Goal: Transaction & Acquisition: Book appointment/travel/reservation

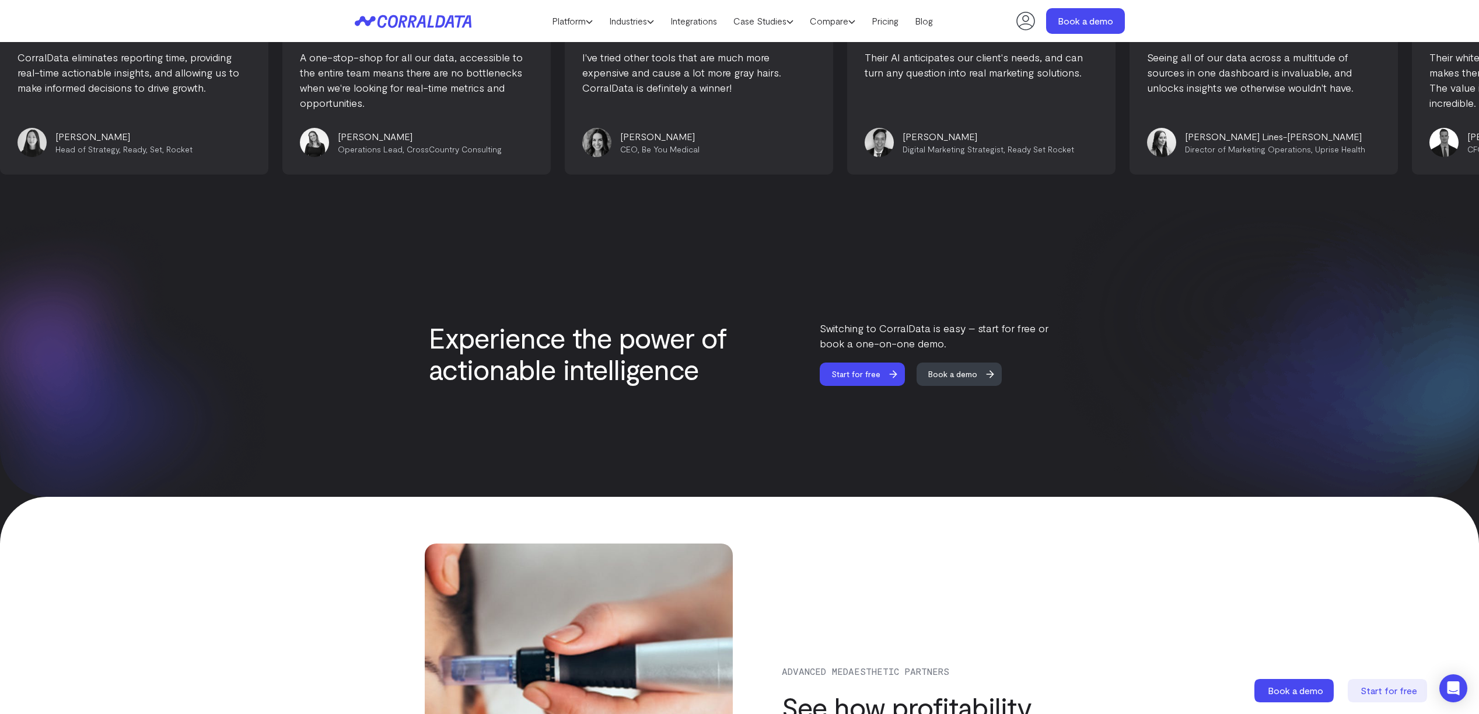
scroll to position [3488, 0]
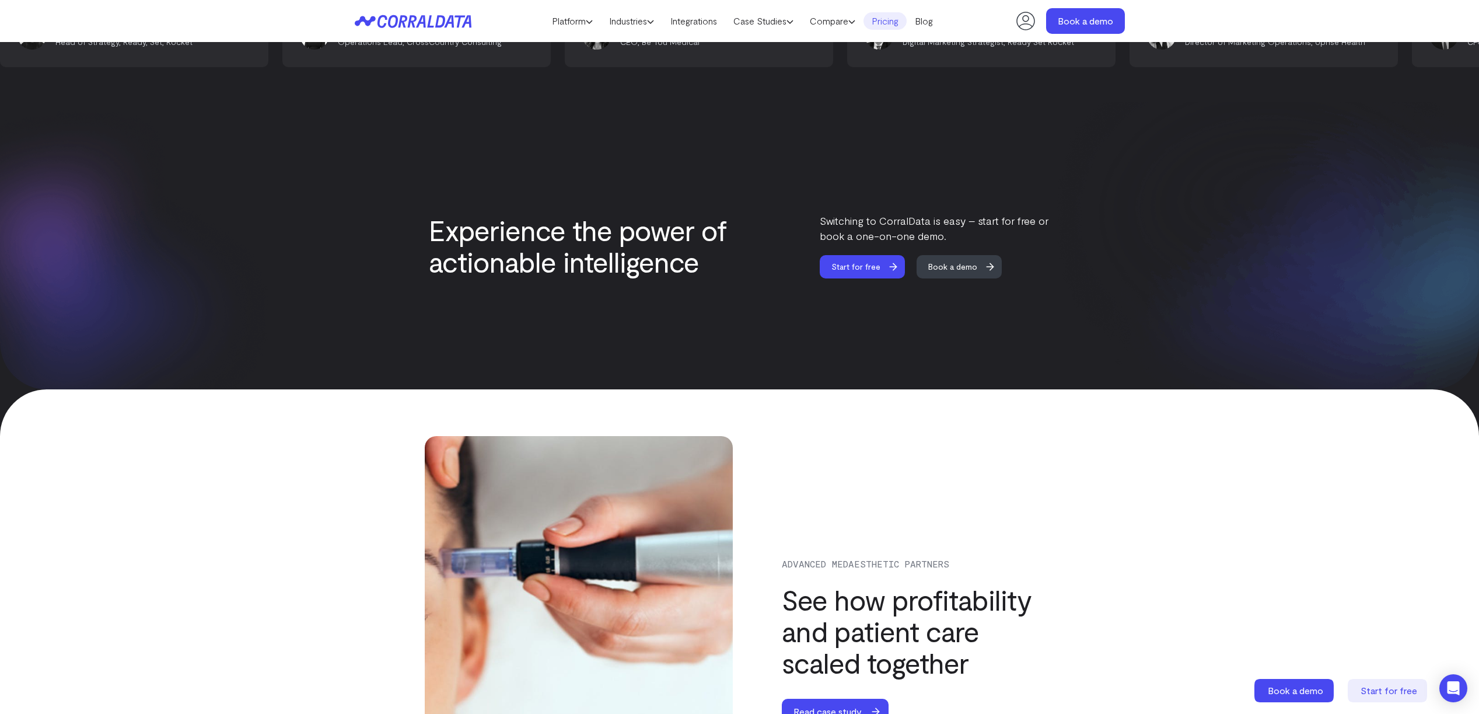
click at [731, 29] on link "Pricing" at bounding box center [885, 21] width 43 height 18
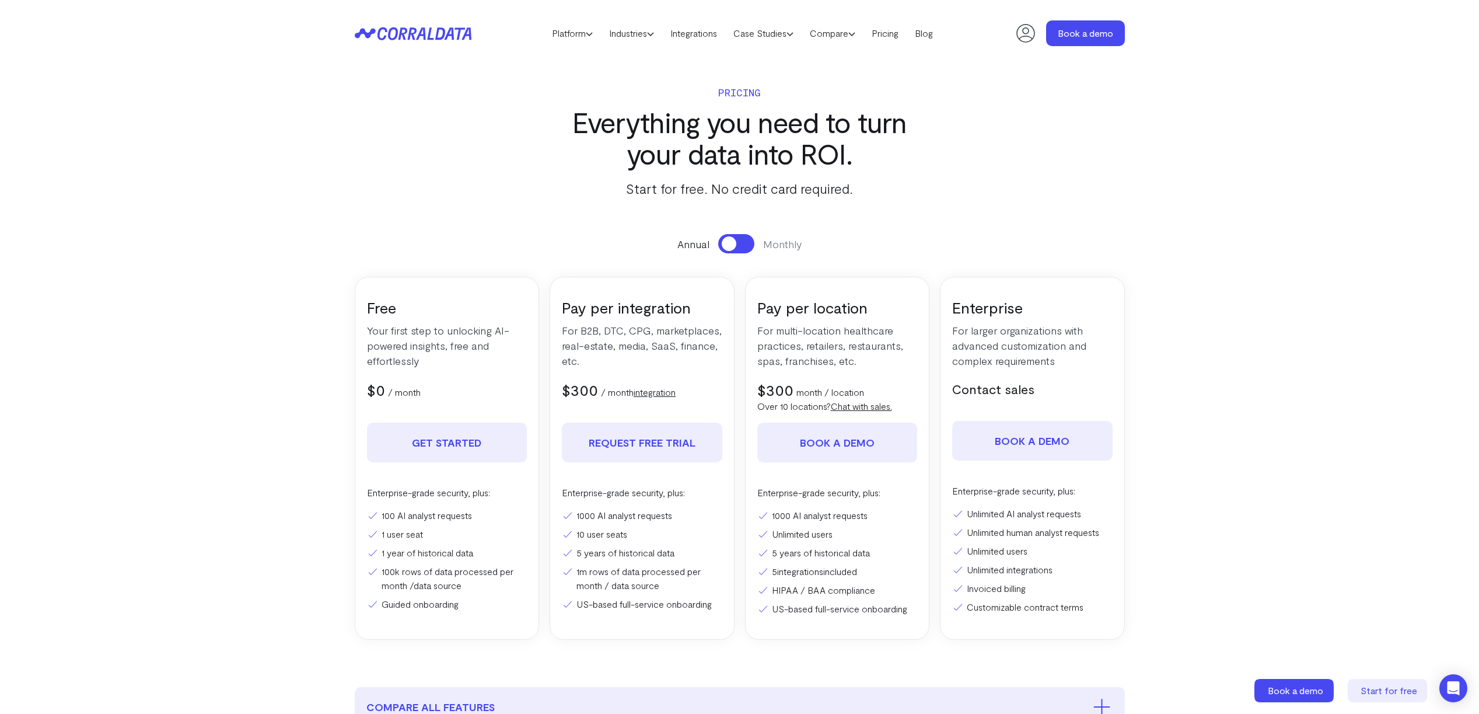
click at [725, 243] on span at bounding box center [729, 243] width 15 height 15
click at [725, 243] on button at bounding box center [736, 243] width 36 height 19
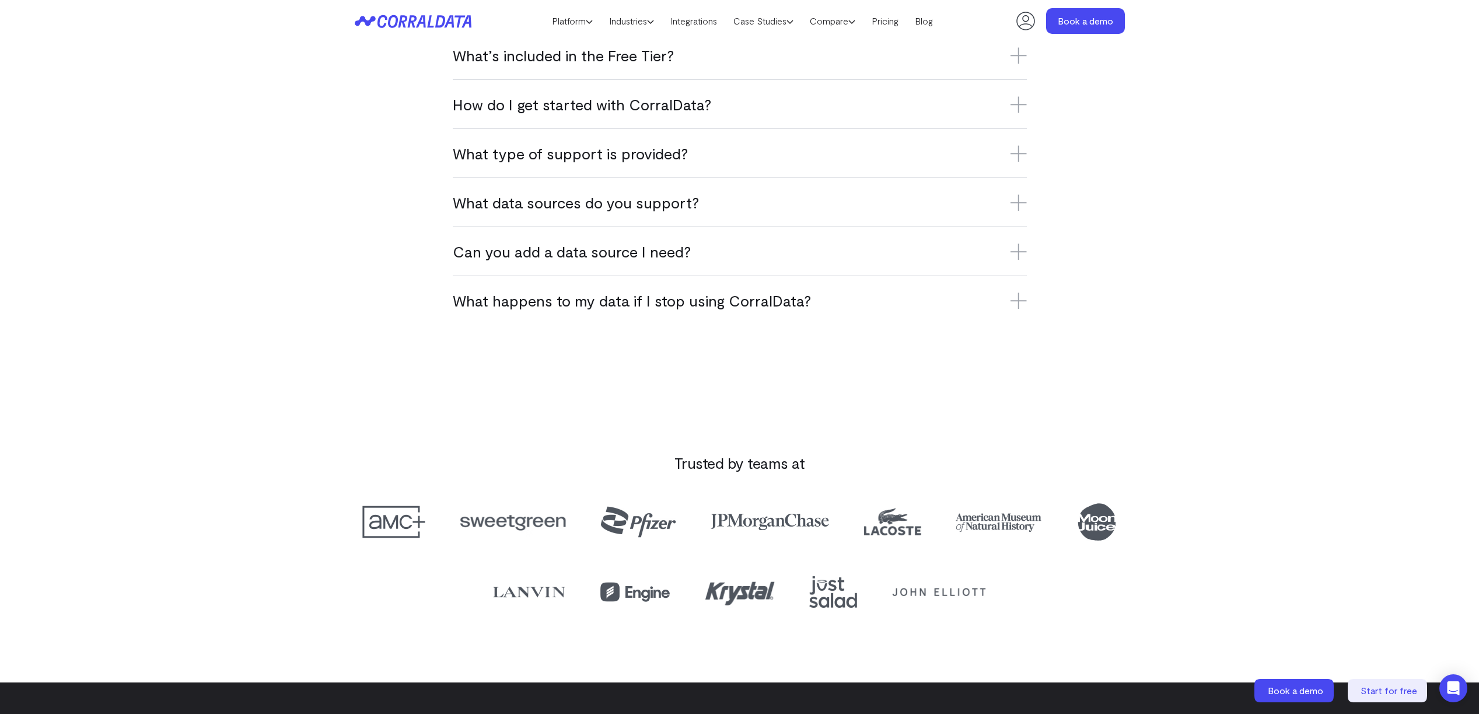
scroll to position [801, 0]
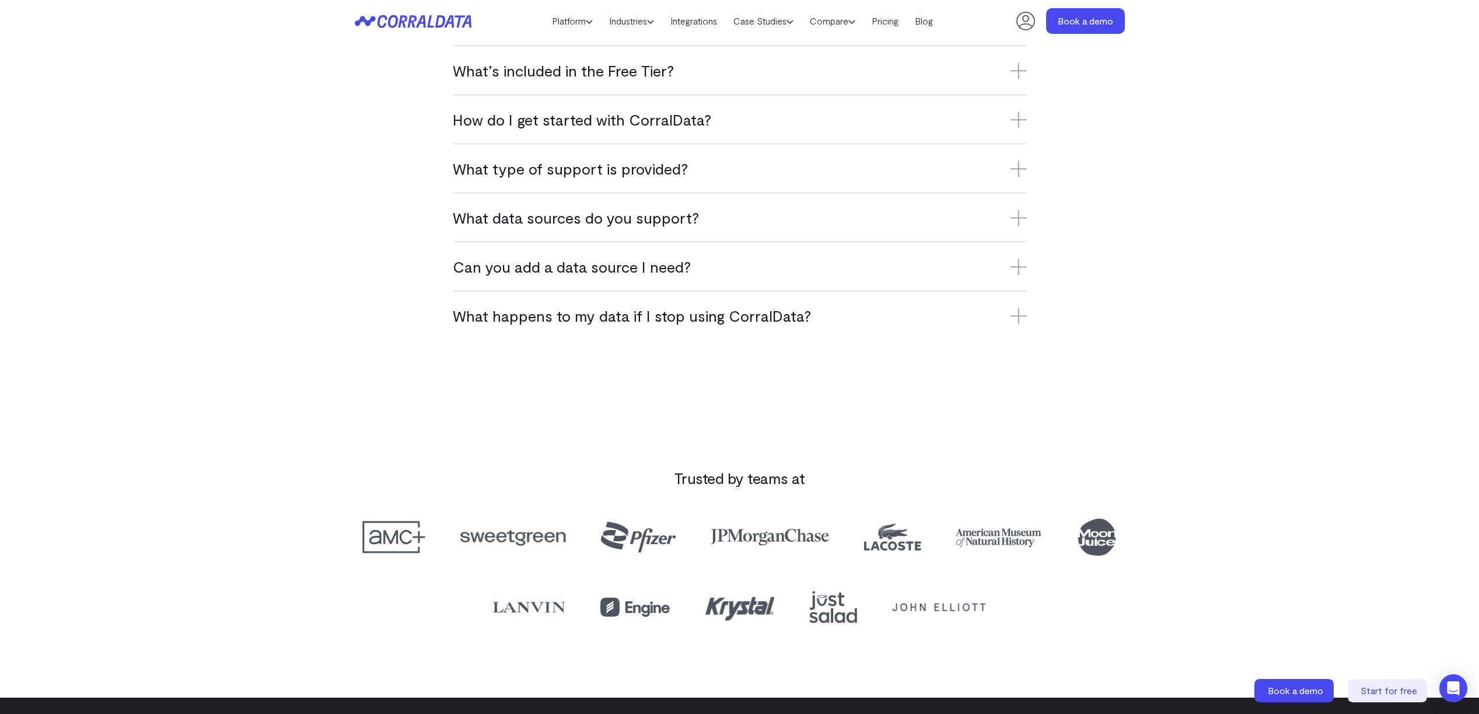
click at [1016, 312] on icon at bounding box center [1019, 316] width 16 height 16
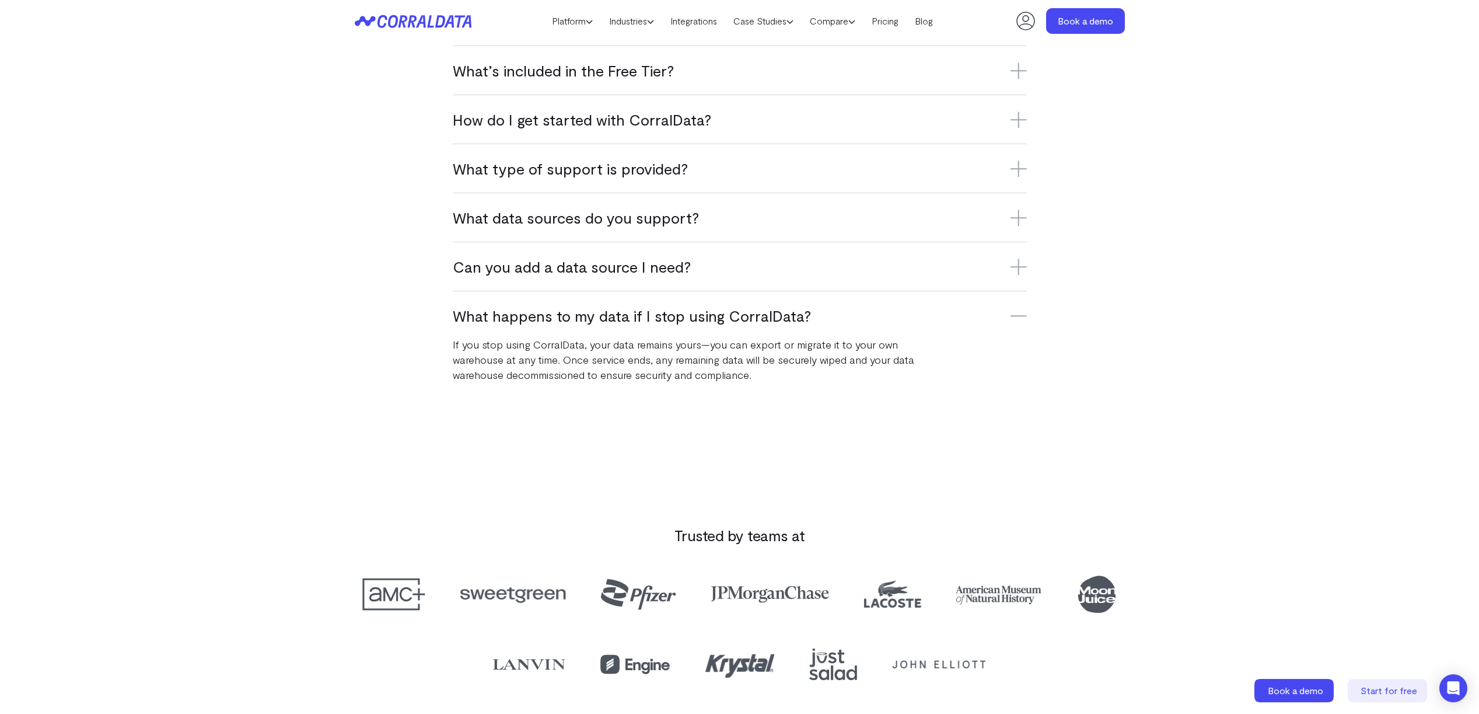
click at [1016, 312] on icon at bounding box center [1019, 316] width 16 height 16
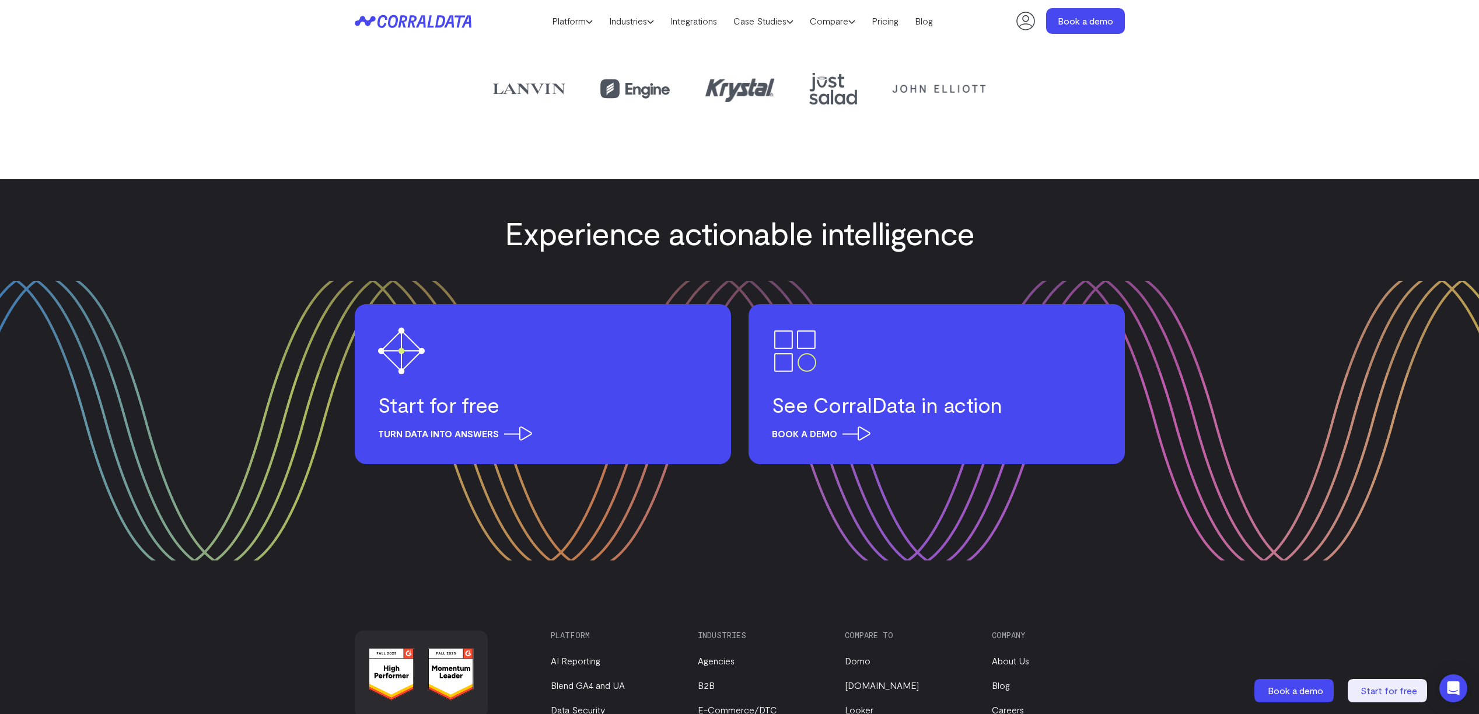
scroll to position [1524, 0]
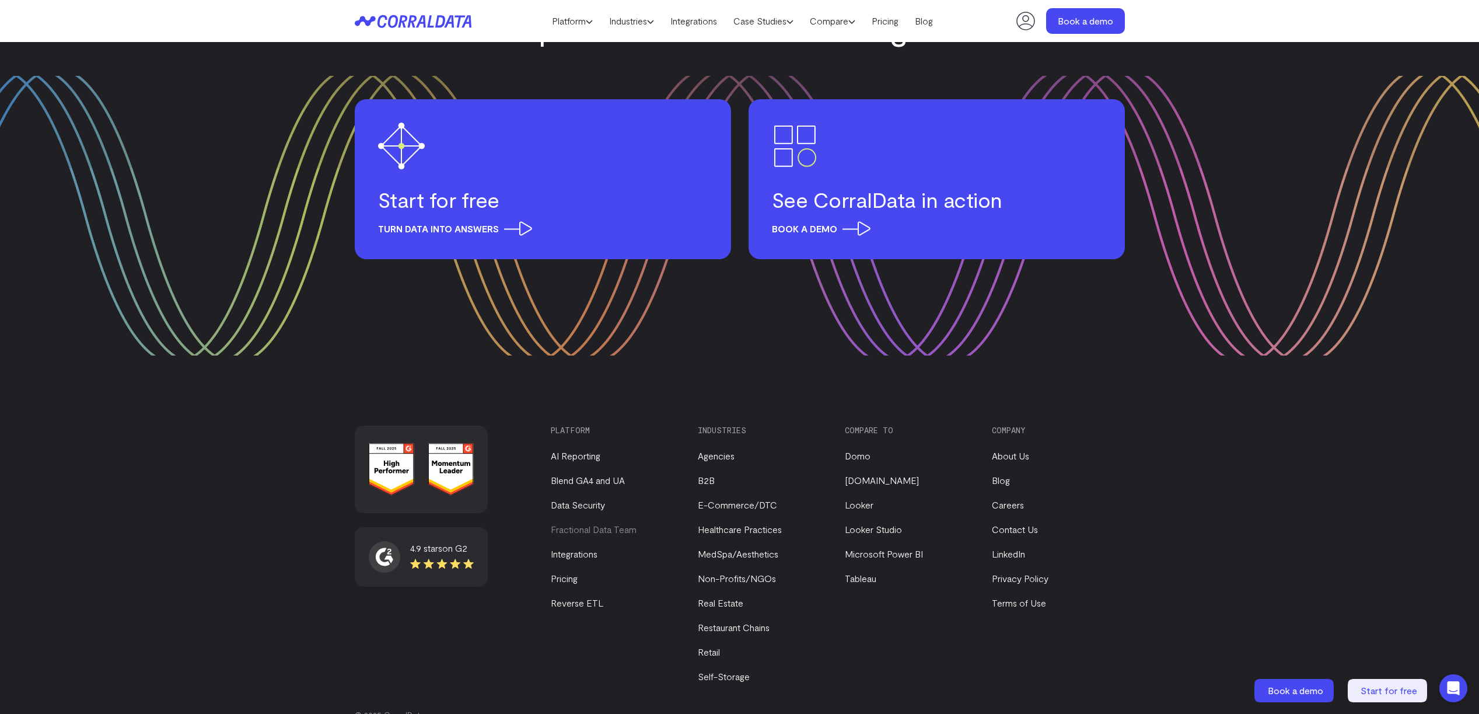
click at [599, 530] on link "Fractional Data Team" at bounding box center [594, 528] width 86 height 11
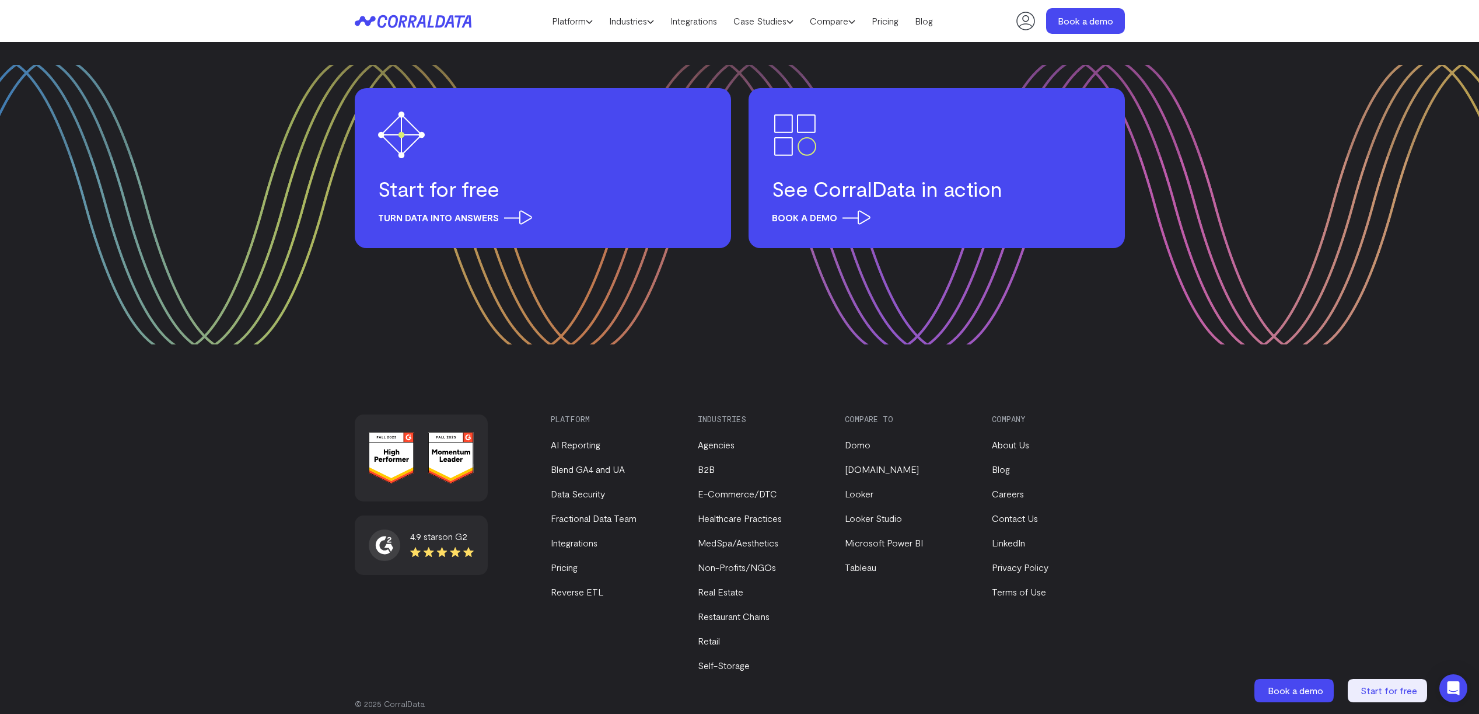
scroll to position [2220, 0]
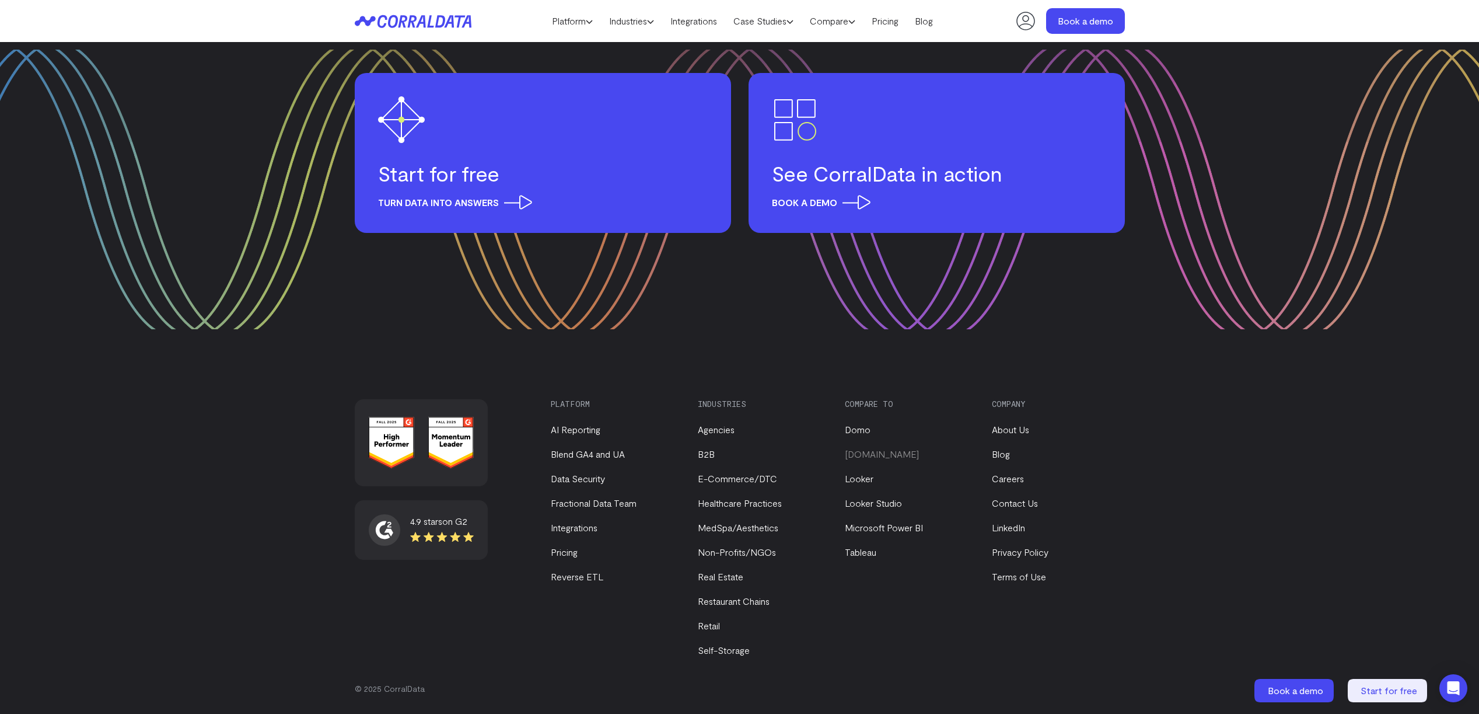
click at [865, 450] on link "[DOMAIN_NAME]" at bounding box center [882, 453] width 74 height 11
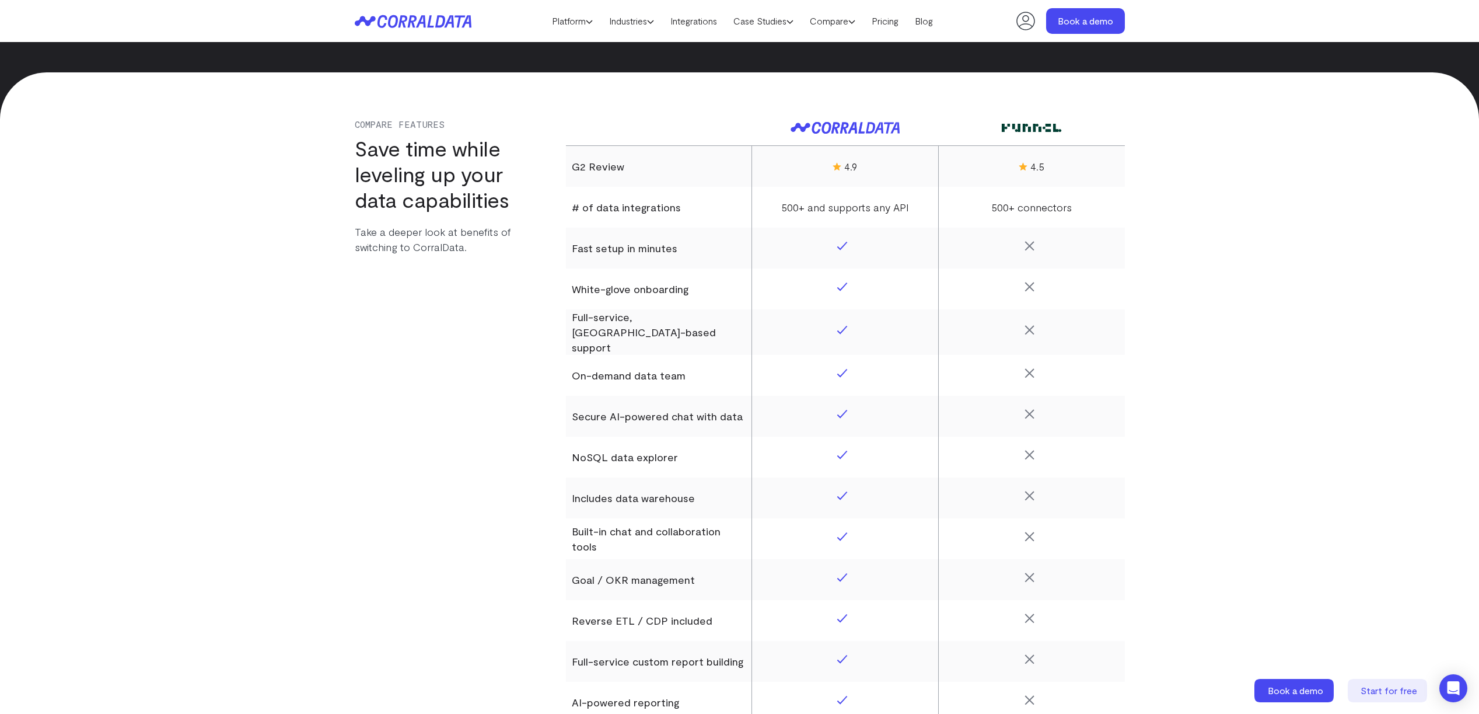
scroll to position [995, 0]
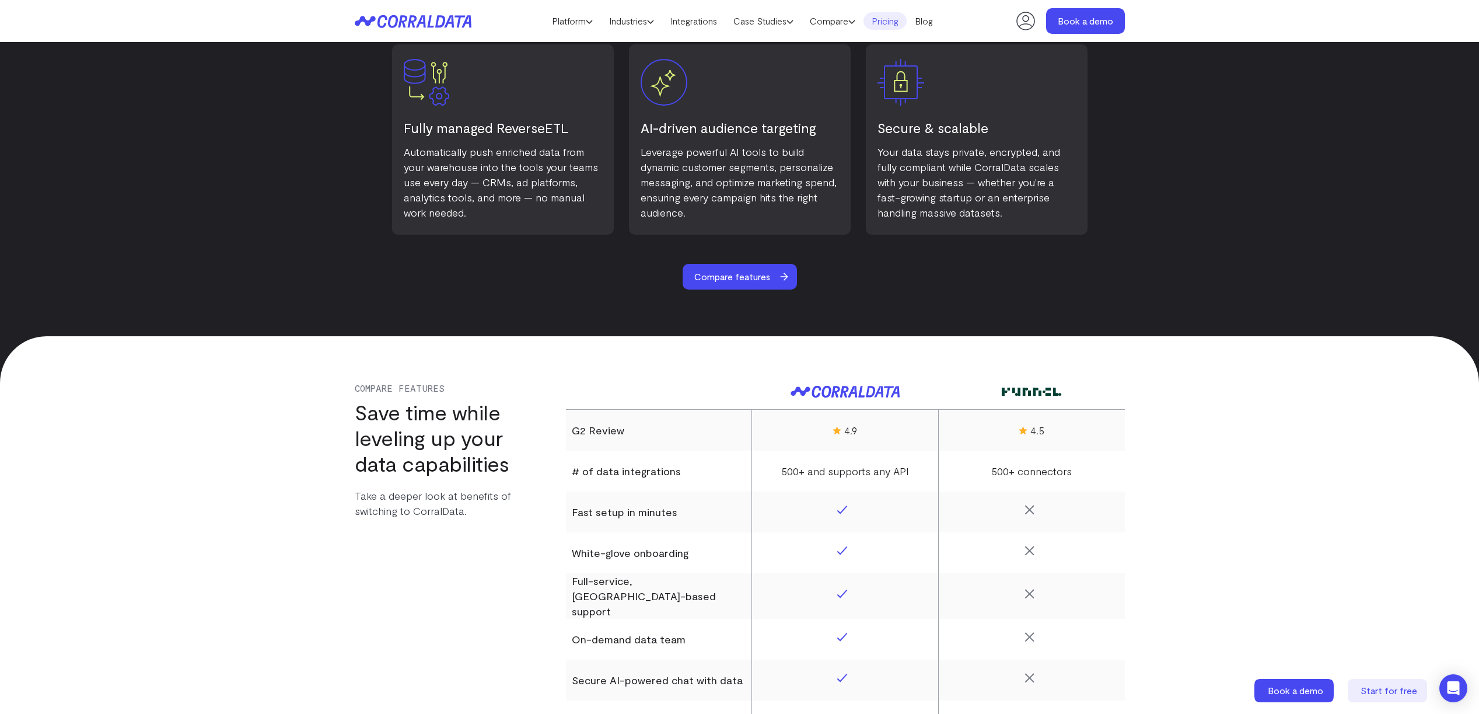
click at [894, 20] on link "Pricing" at bounding box center [885, 21] width 43 height 18
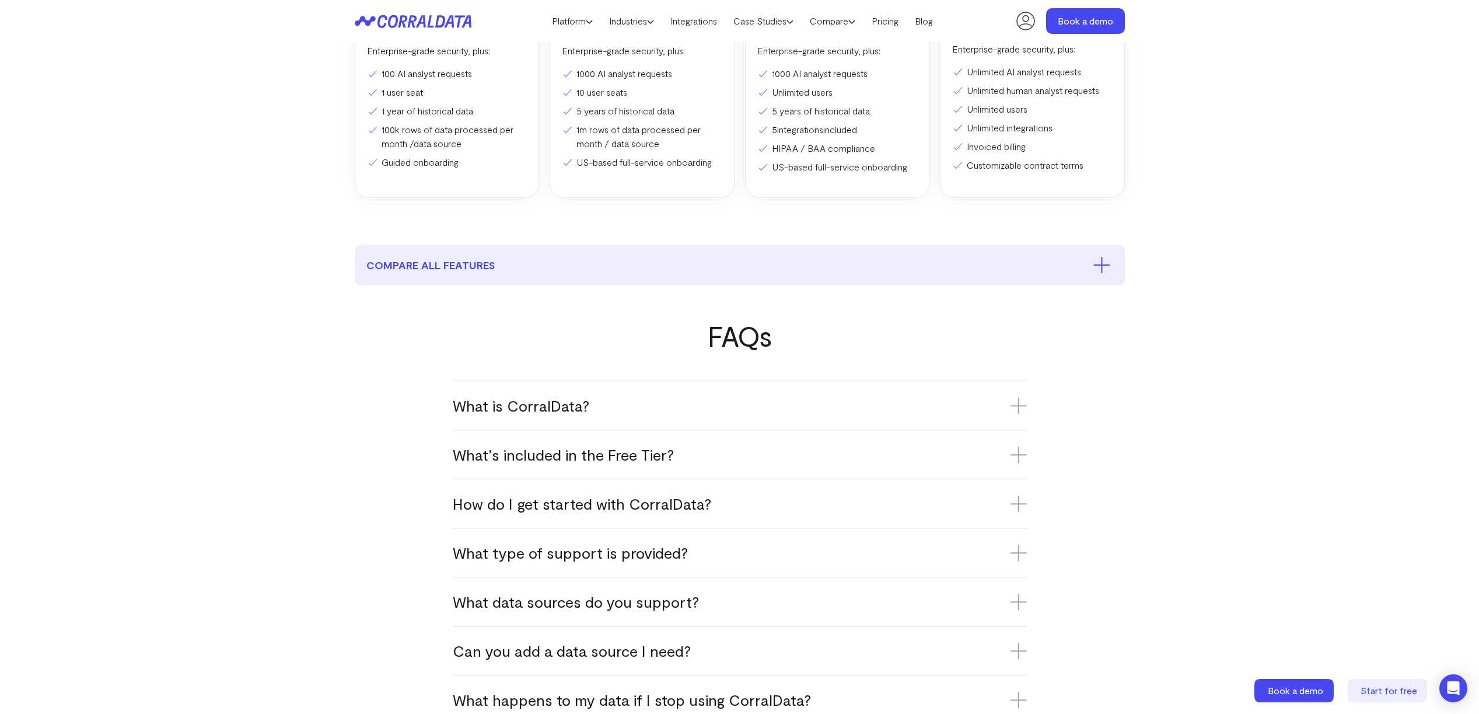
scroll to position [540, 0]
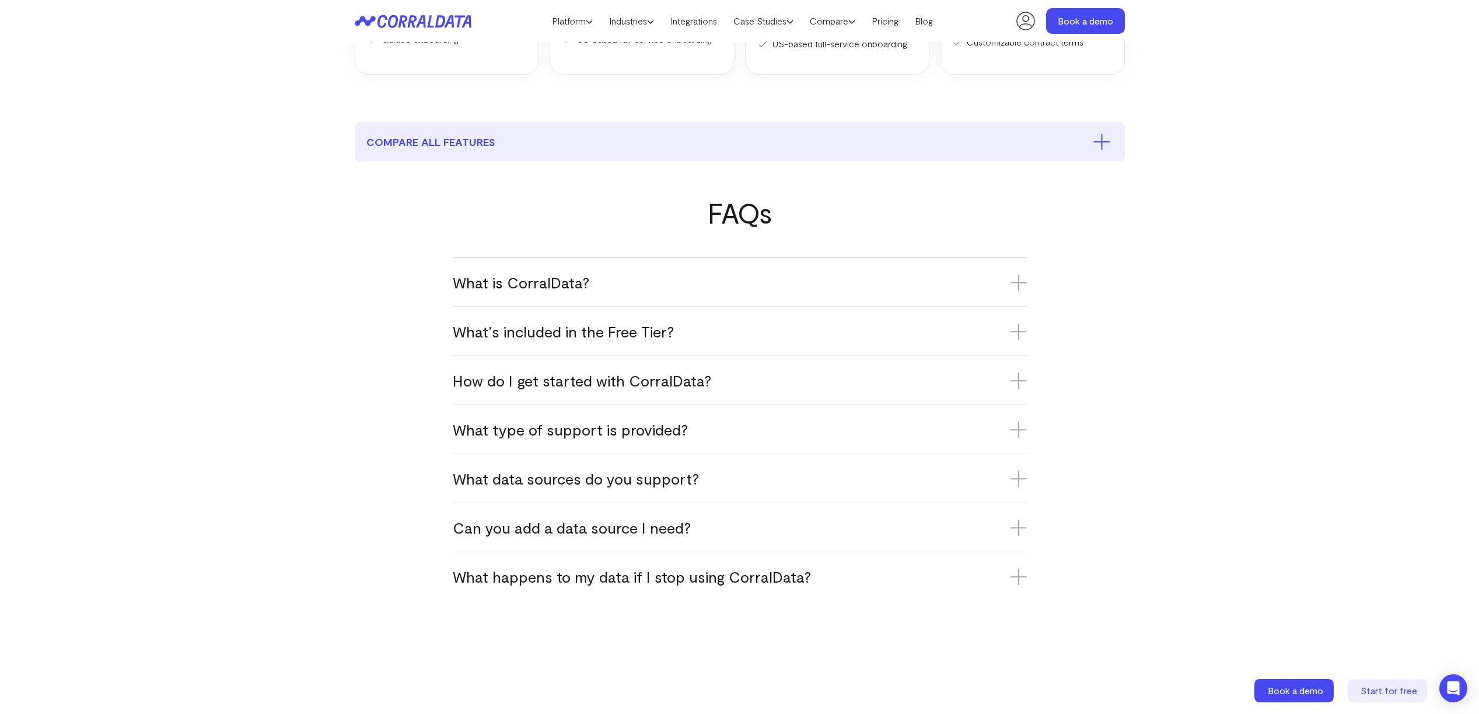
click at [795, 415] on div "What type of support is provided? Free Tier users have access to online resourc…" at bounding box center [740, 428] width 574 height 49
click at [760, 428] on h3 "What type of support is provided?" at bounding box center [740, 429] width 574 height 19
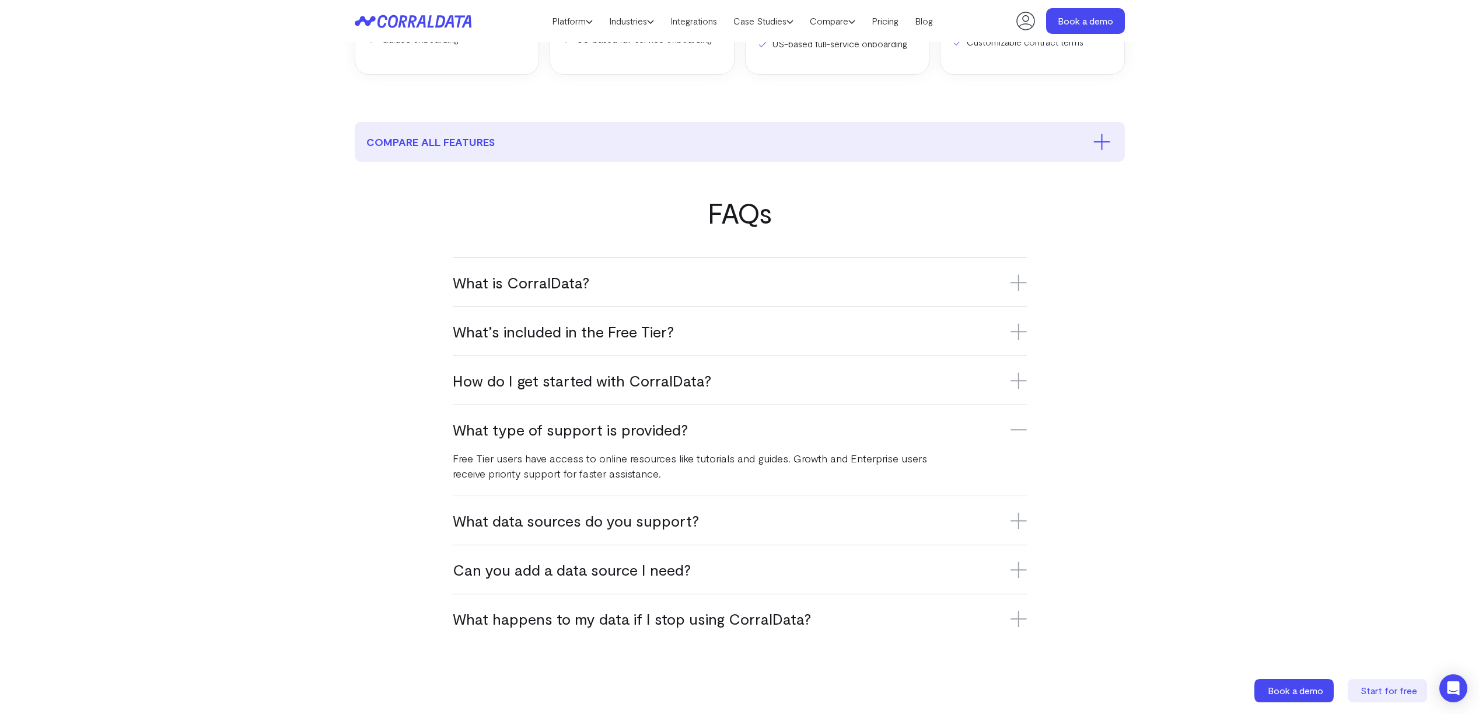
click at [766, 429] on h3 "What type of support is provided?" at bounding box center [740, 429] width 574 height 19
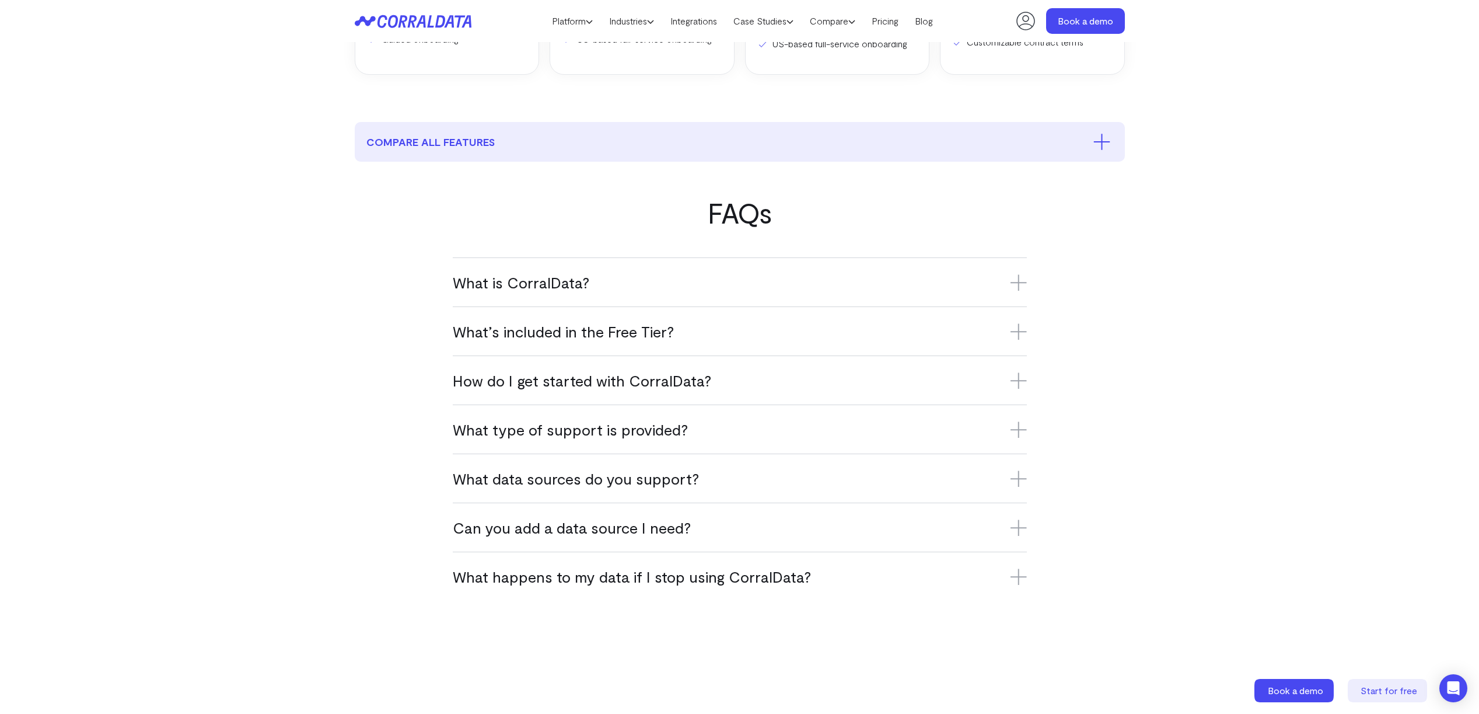
click at [673, 371] on h3 "How do I get started with CorralData?" at bounding box center [740, 380] width 574 height 19
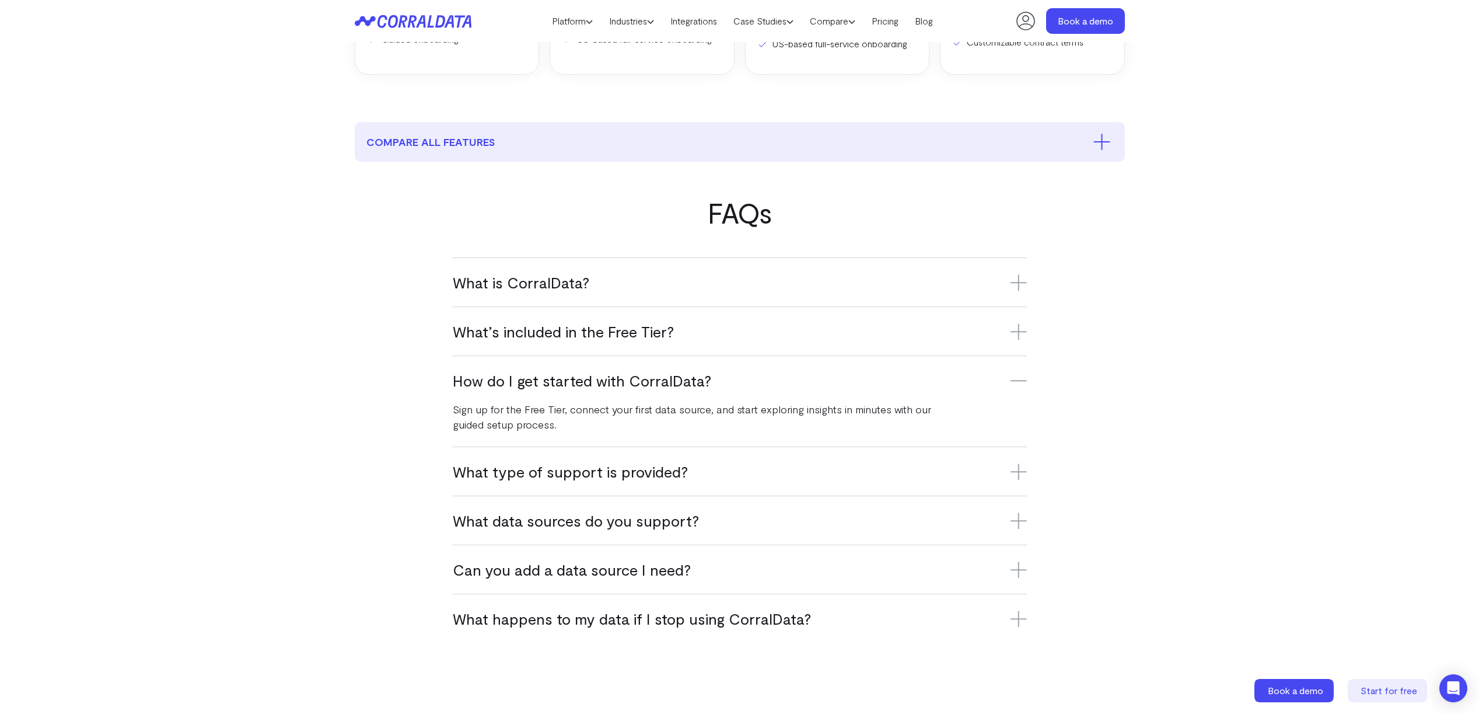
click at [673, 371] on h3 "How do I get started with CorralData?" at bounding box center [740, 380] width 574 height 19
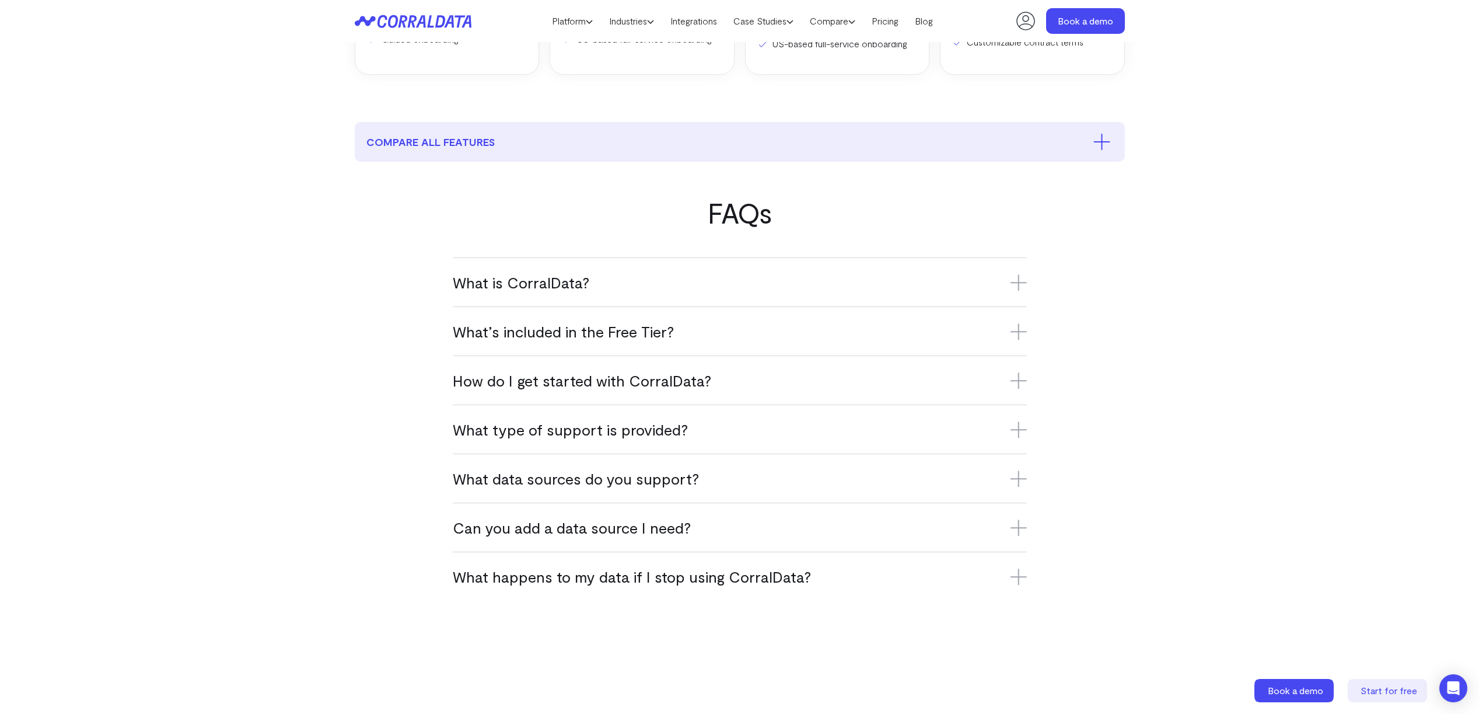
click at [670, 478] on h3 "What data sources do you support?" at bounding box center [740, 478] width 574 height 19
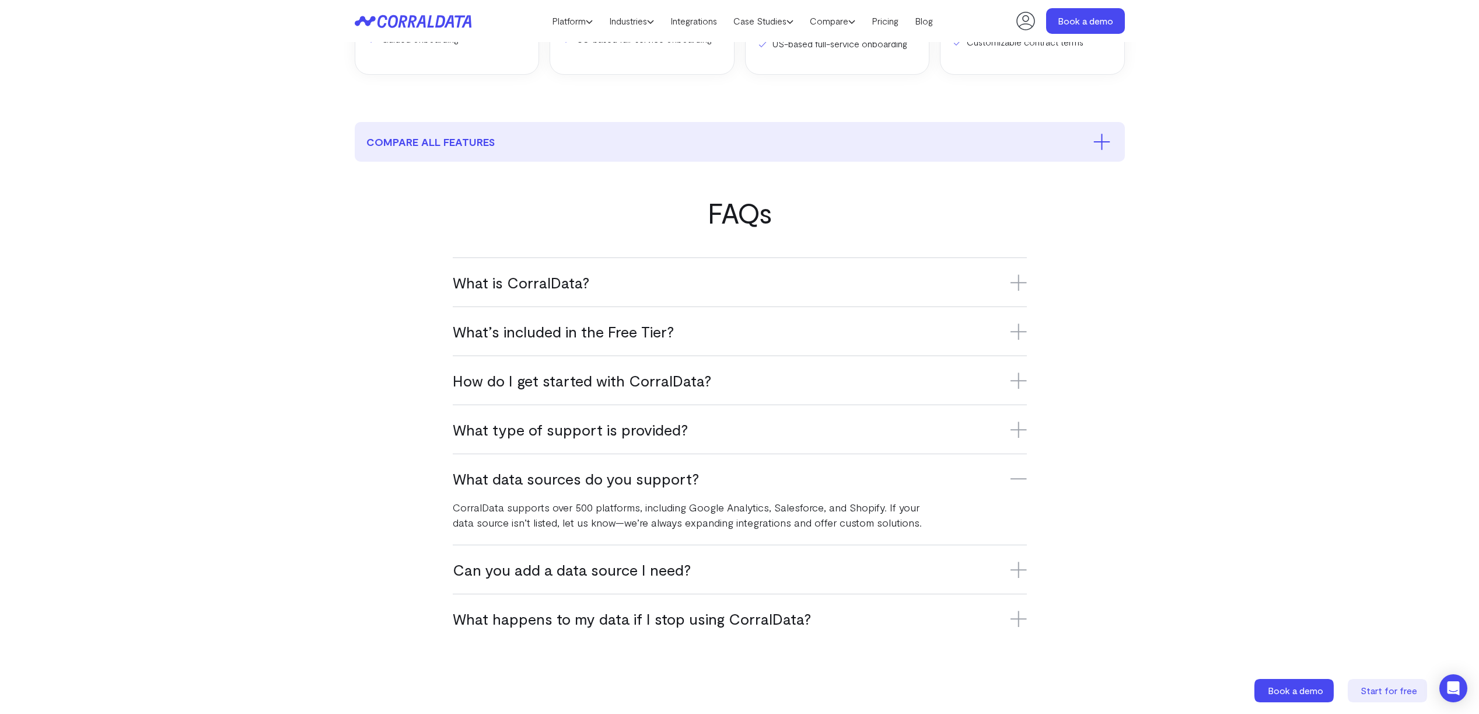
click at [670, 478] on h3 "What data sources do you support?" at bounding box center [740, 478] width 574 height 19
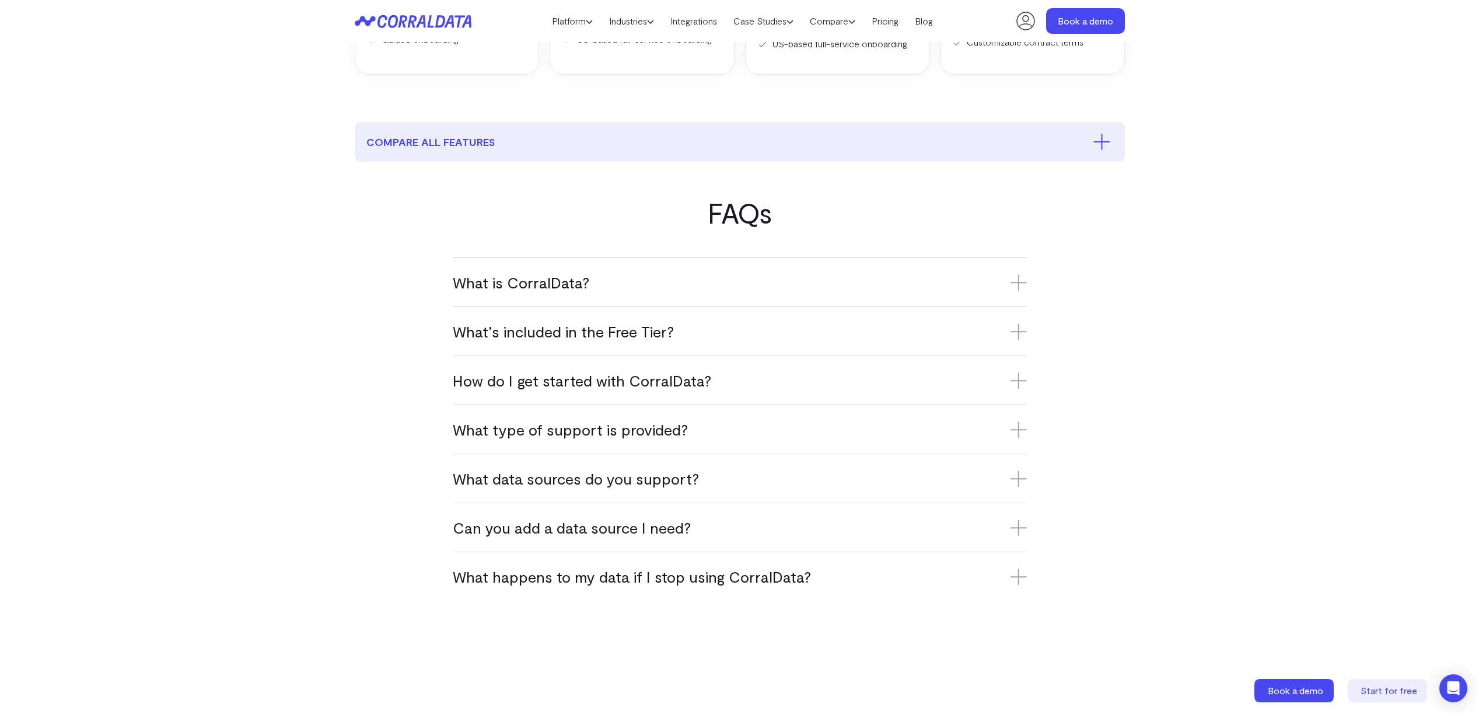
click at [666, 518] on h3 "Can you add a data source I need?" at bounding box center [740, 527] width 574 height 19
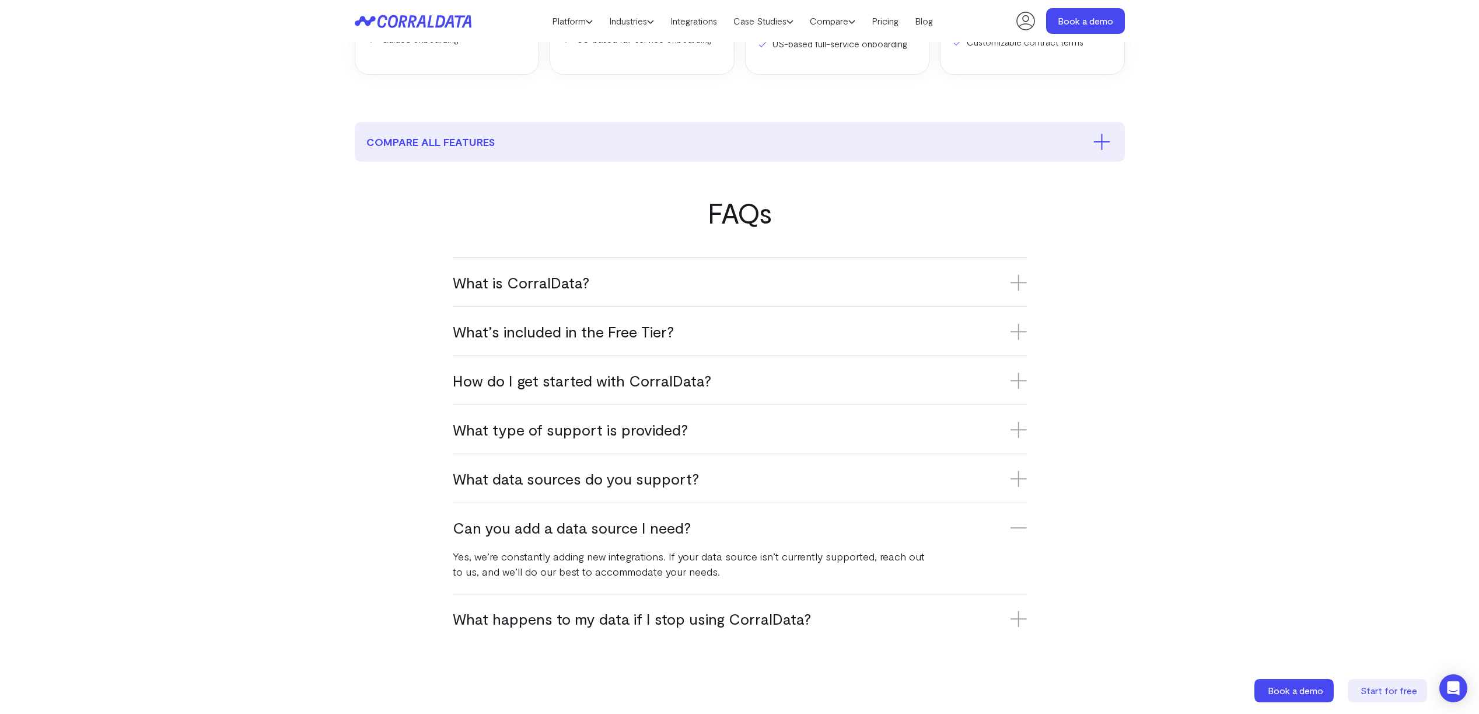
click at [668, 526] on h3 "Can you add a data source I need?" at bounding box center [740, 527] width 574 height 19
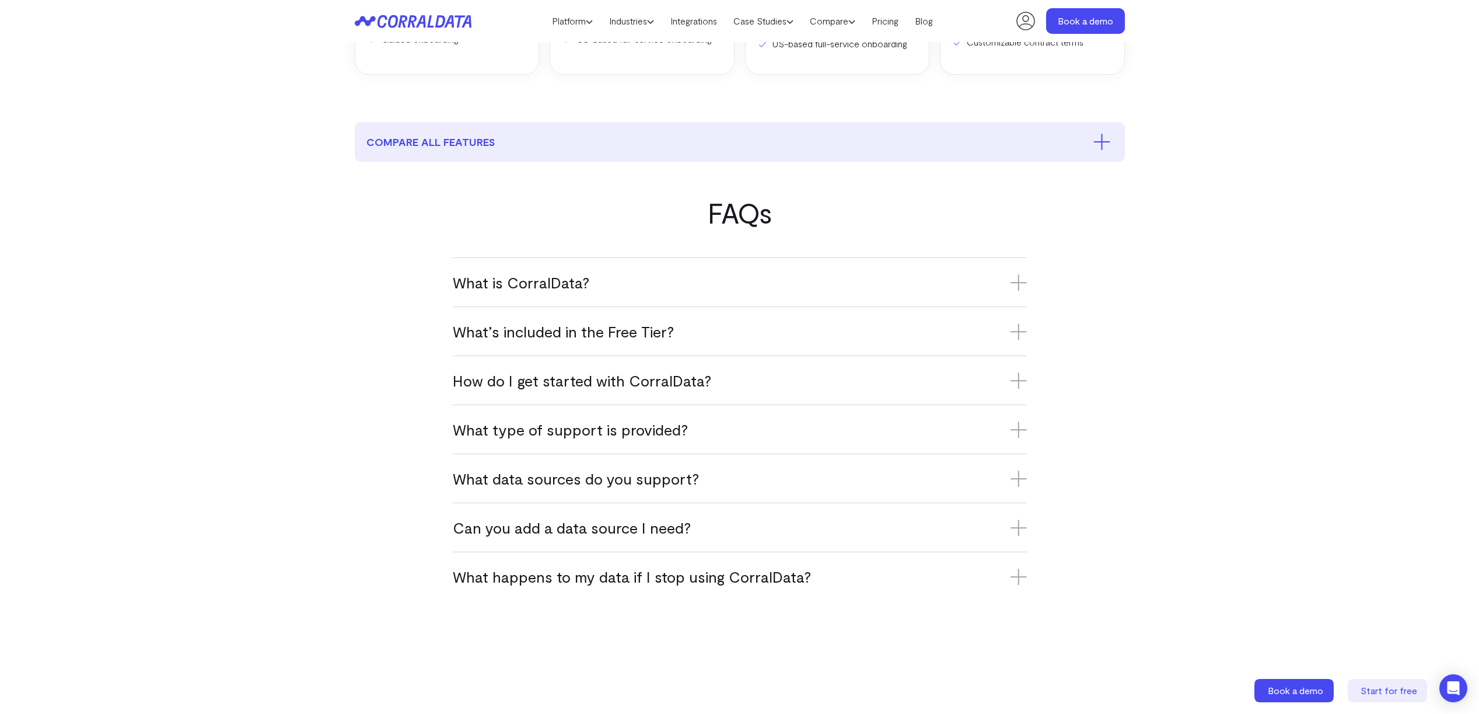
click at [673, 586] on div "What happens to my data if I stop using CorralData? If you stop using CorralDat…" at bounding box center [740, 575] width 574 height 49
click at [671, 581] on h3 "What happens to my data if I stop using CorralData?" at bounding box center [740, 576] width 574 height 19
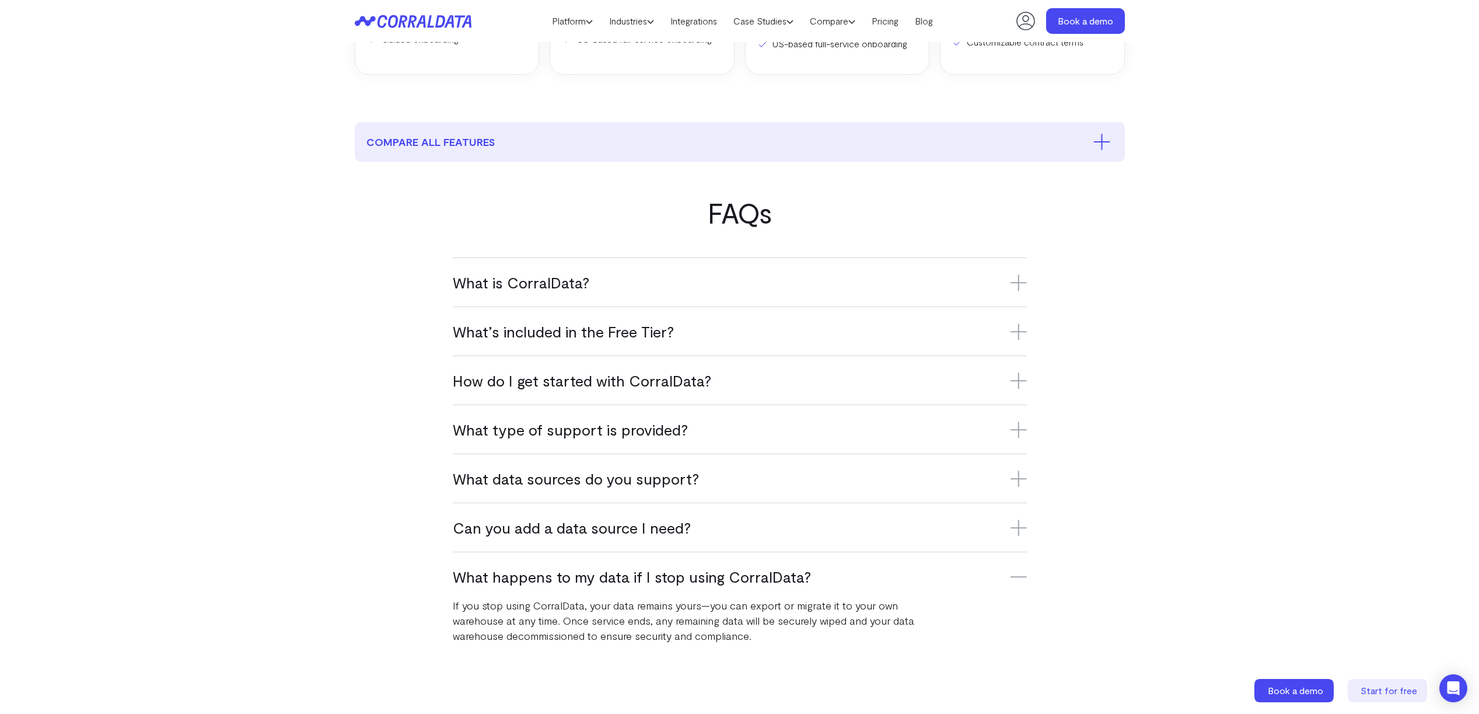
click at [671, 581] on h3 "What happens to my data if I stop using CorralData?" at bounding box center [740, 576] width 574 height 19
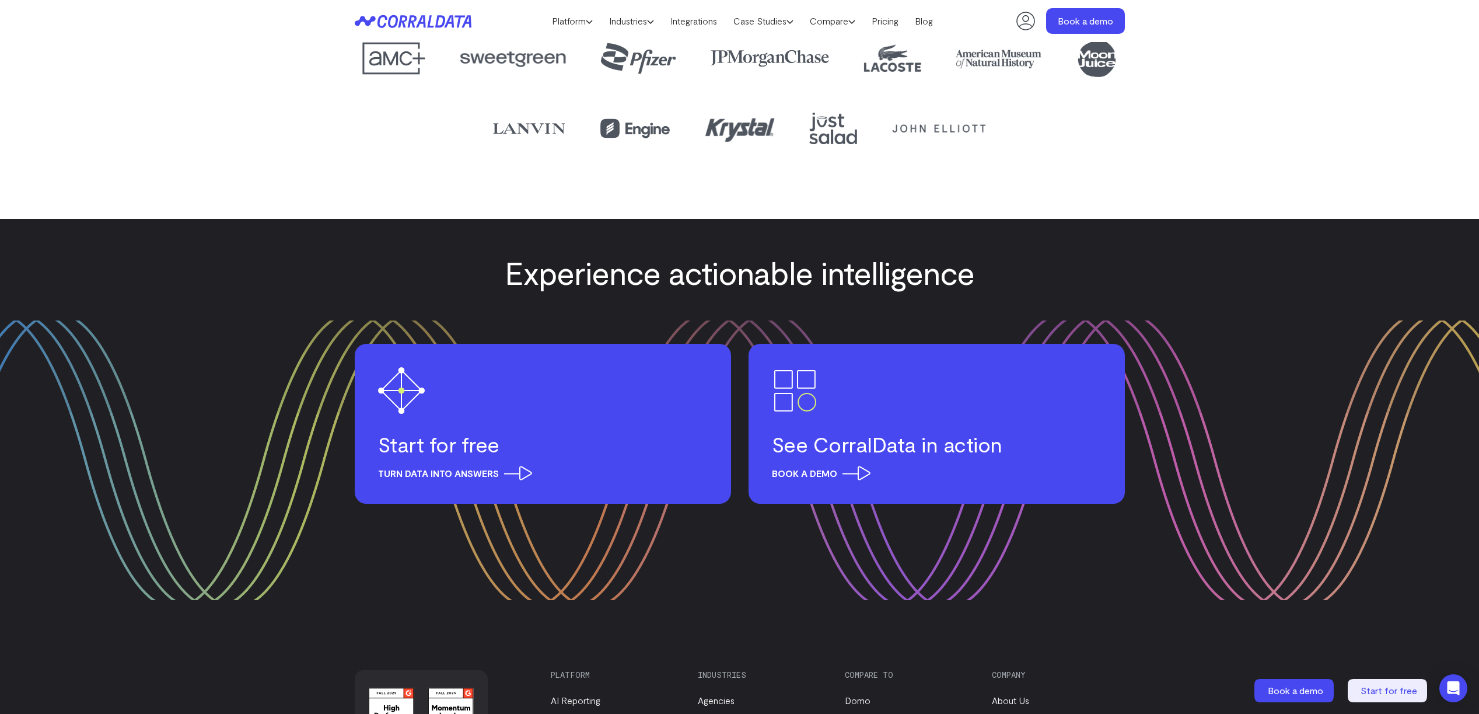
scroll to position [1282, 0]
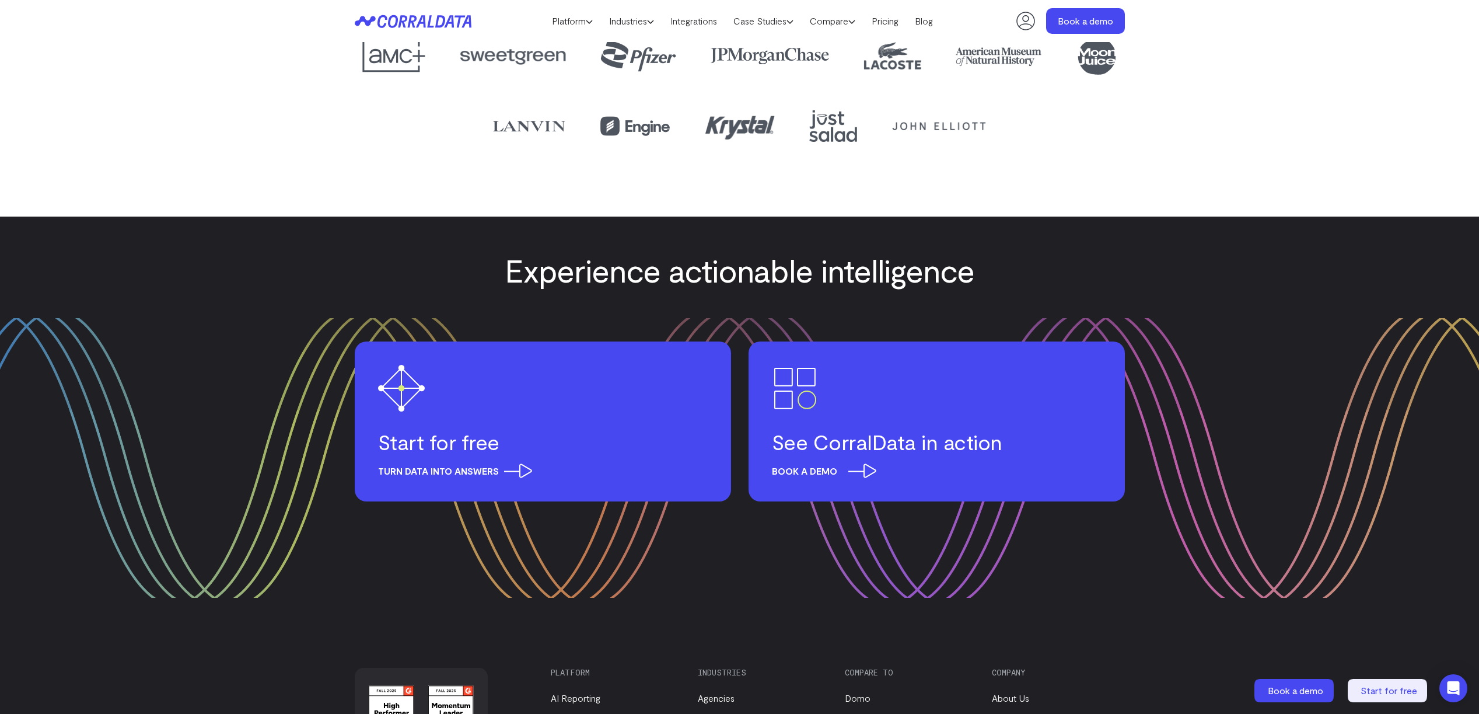
click at [843, 381] on link "See CorralData in action Book a demo" at bounding box center [937, 421] width 376 height 160
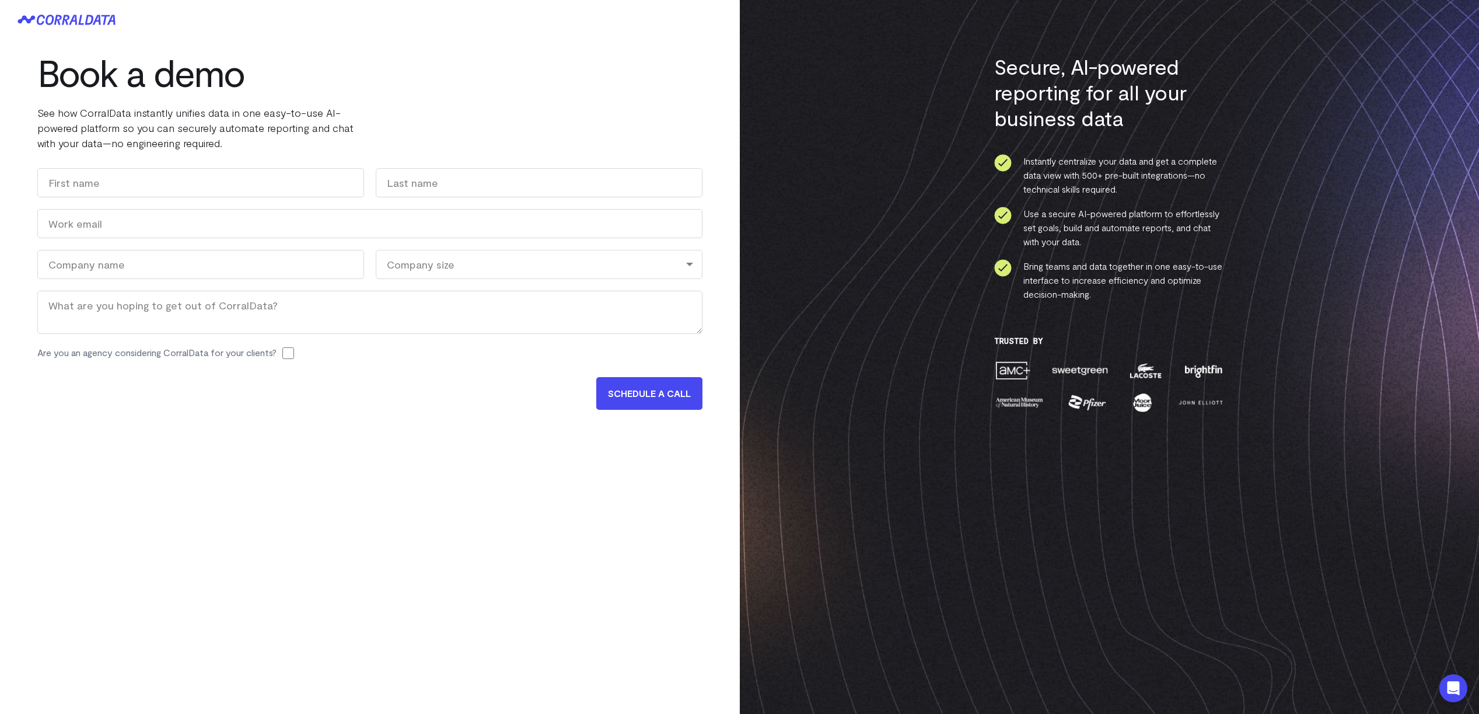
click at [449, 264] on div "Company size" at bounding box center [539, 264] width 327 height 29
click at [267, 452] on div "Book a demo See how CorralData instantly unifies data in one easy-to-use AI-pow…" at bounding box center [370, 357] width 740 height 714
click at [190, 187] on input "First" at bounding box center [200, 182] width 327 height 29
type input "Garrett"
type input "Ahlberg"
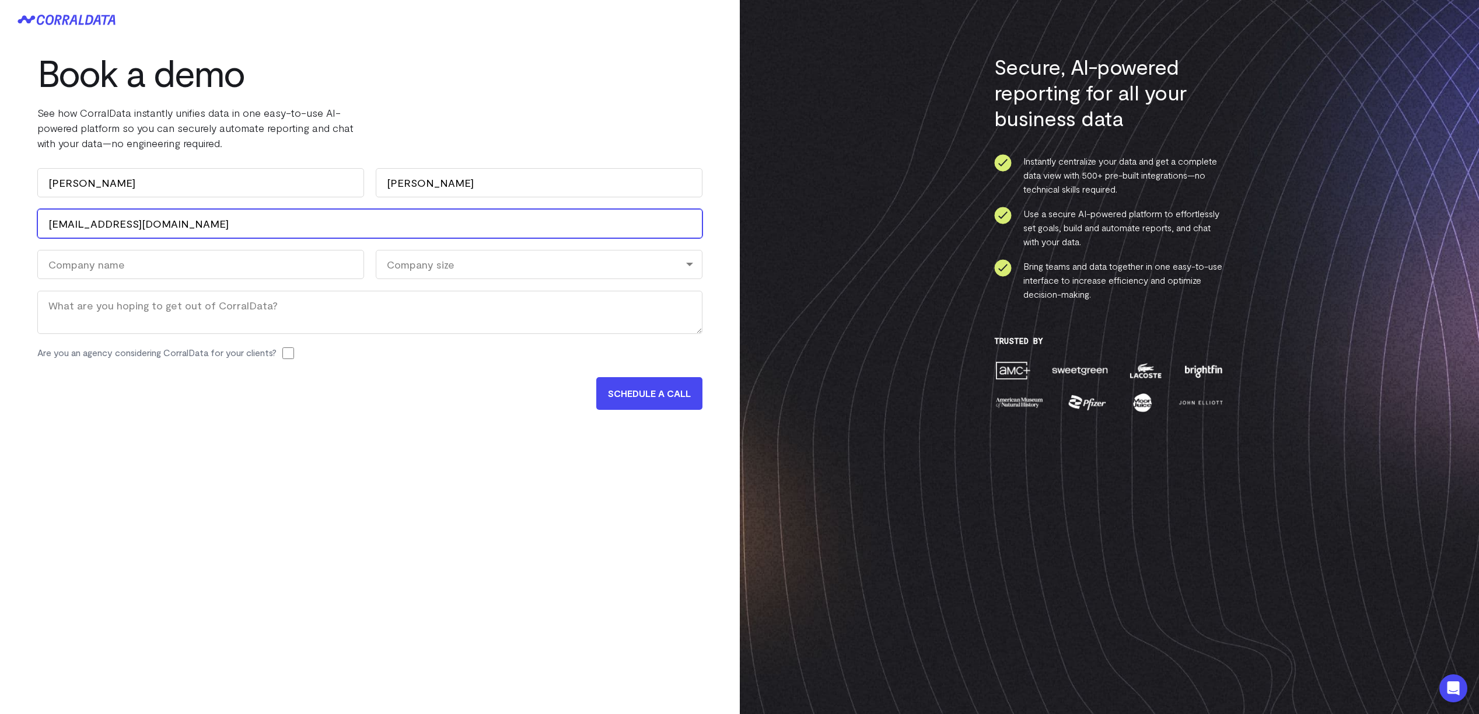
type input "franchise@risemodernwellness.com"
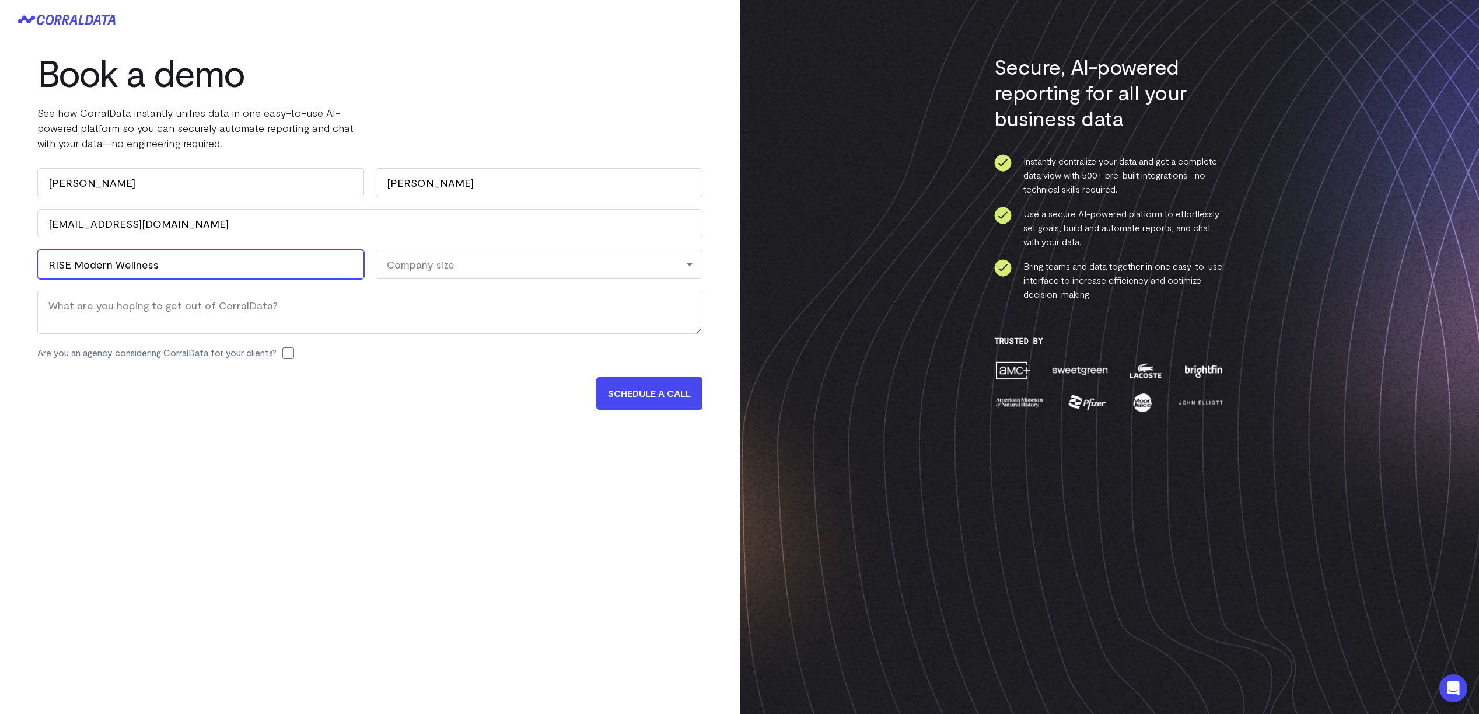
type input "RISE Modern Wellness"
drag, startPoint x: 432, startPoint y: 285, endPoint x: 434, endPoint y: 278, distance: 7.4
click at [432, 284] on div "Name Garrett First Ahlberg Last Work Email (Required) franchise@risemodernwelln…" at bounding box center [369, 269] width 665 height 203
click at [435, 271] on div "Company size" at bounding box center [539, 264] width 327 height 29
click at [429, 337] on li "11-100" at bounding box center [539, 339] width 327 height 24
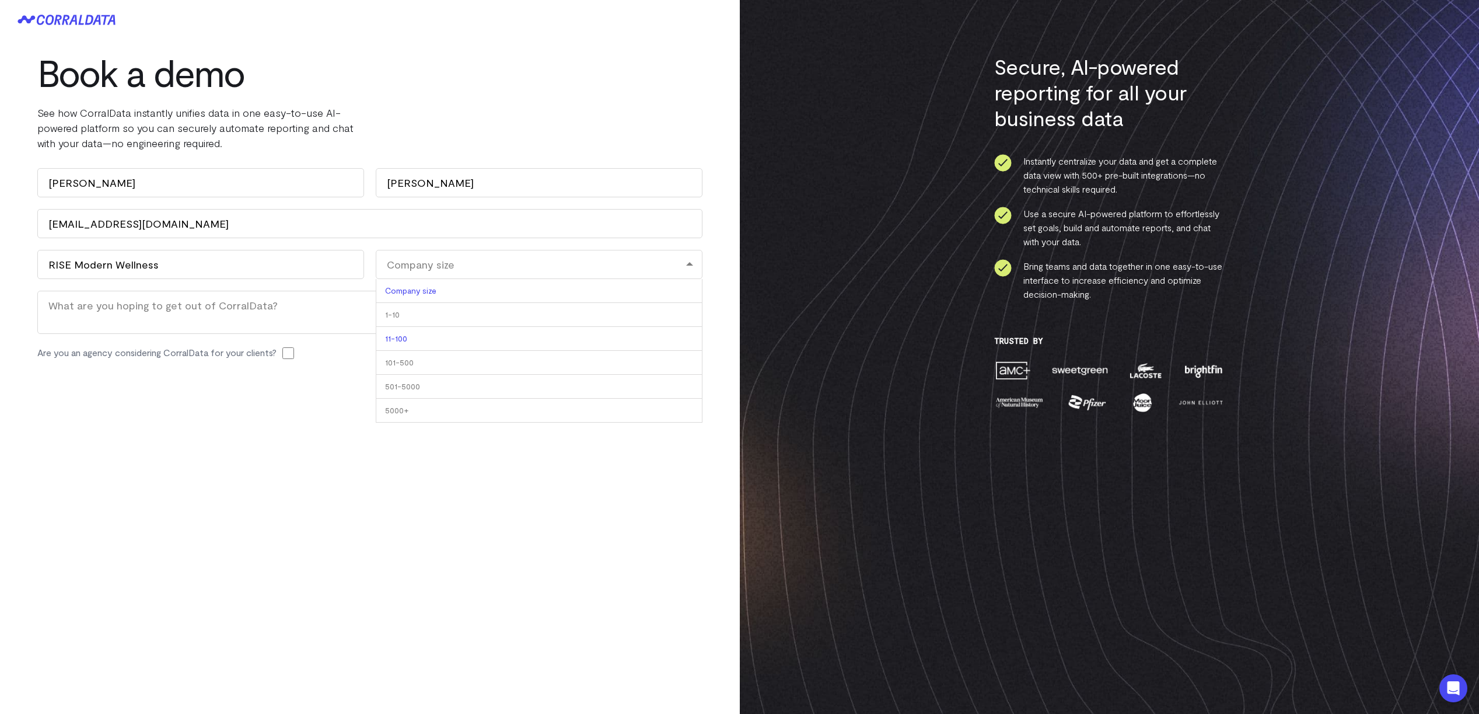
select select "11-100"
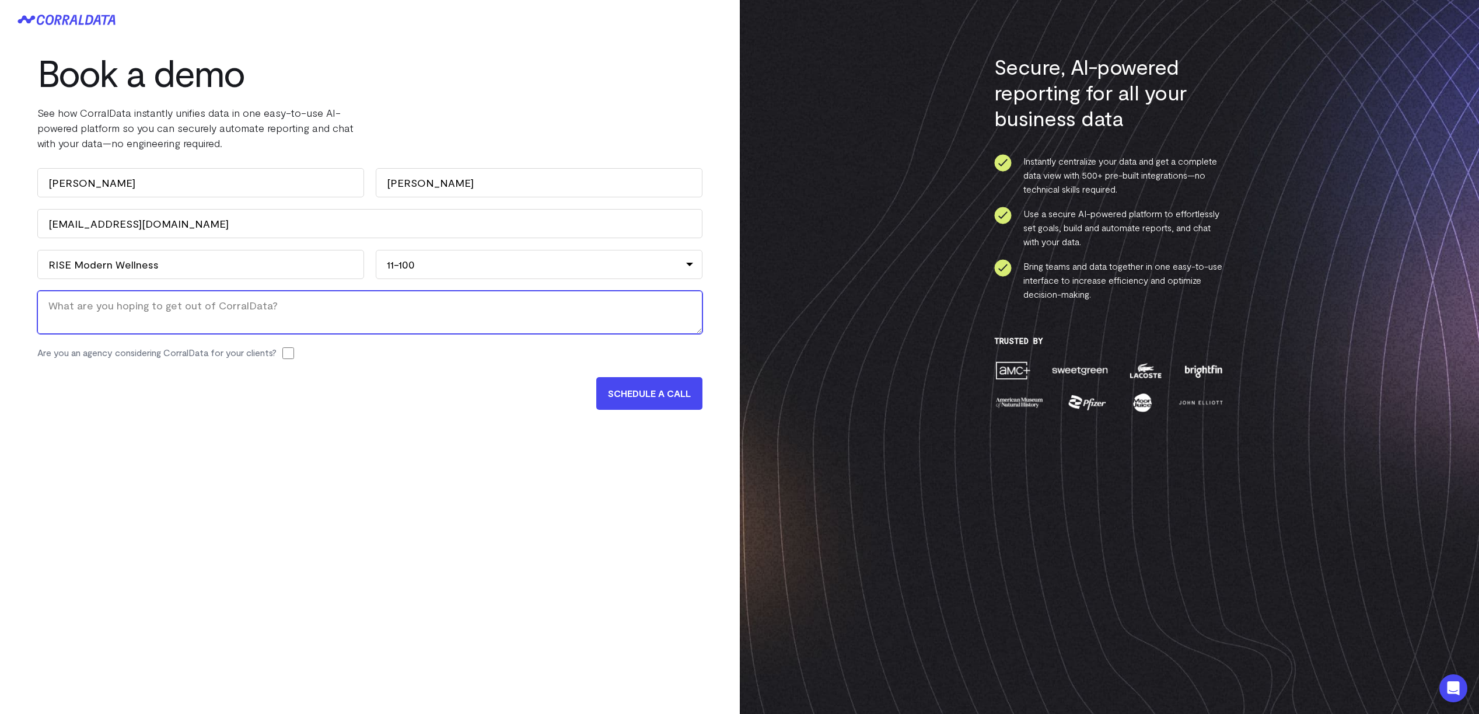
click at [272, 317] on textarea "Message" at bounding box center [369, 312] width 665 height 43
paste textarea "We already warehouse all of our data elsewhere in another BI tool called Echo.i…"
click at [399, 307] on textarea "We already warehouse all of our data elsewhere in another BI tool called Echo.i…" at bounding box center [369, 312] width 665 height 43
click at [494, 303] on textarea "We already warehouse all of our data elsewhere in another BI tool called Acho.i…" at bounding box center [369, 312] width 665 height 43
paste textarea "However, it's never been seamless to get accurate data over to Zenoti and wareh…"
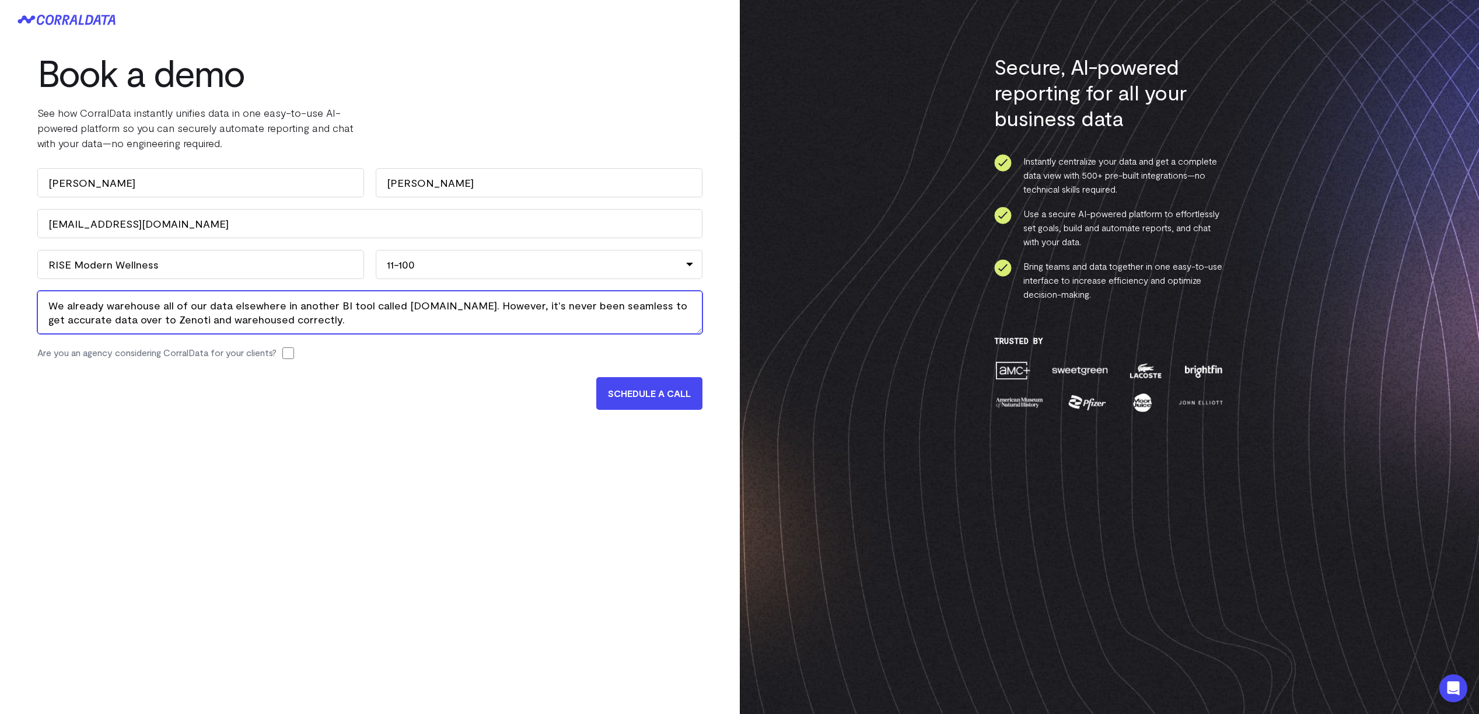
click at [102, 321] on textarea "We already warehouse all of our data elsewhere in another BI tool called Acho.i…" at bounding box center [369, 312] width 665 height 43
click at [322, 317] on textarea "We already warehouse all of our data elsewhere in another BI tool called Acho.i…" at bounding box center [369, 312] width 665 height 43
paste textarea "We recently discovered a better practice of migrating data into a BI tool via S…"
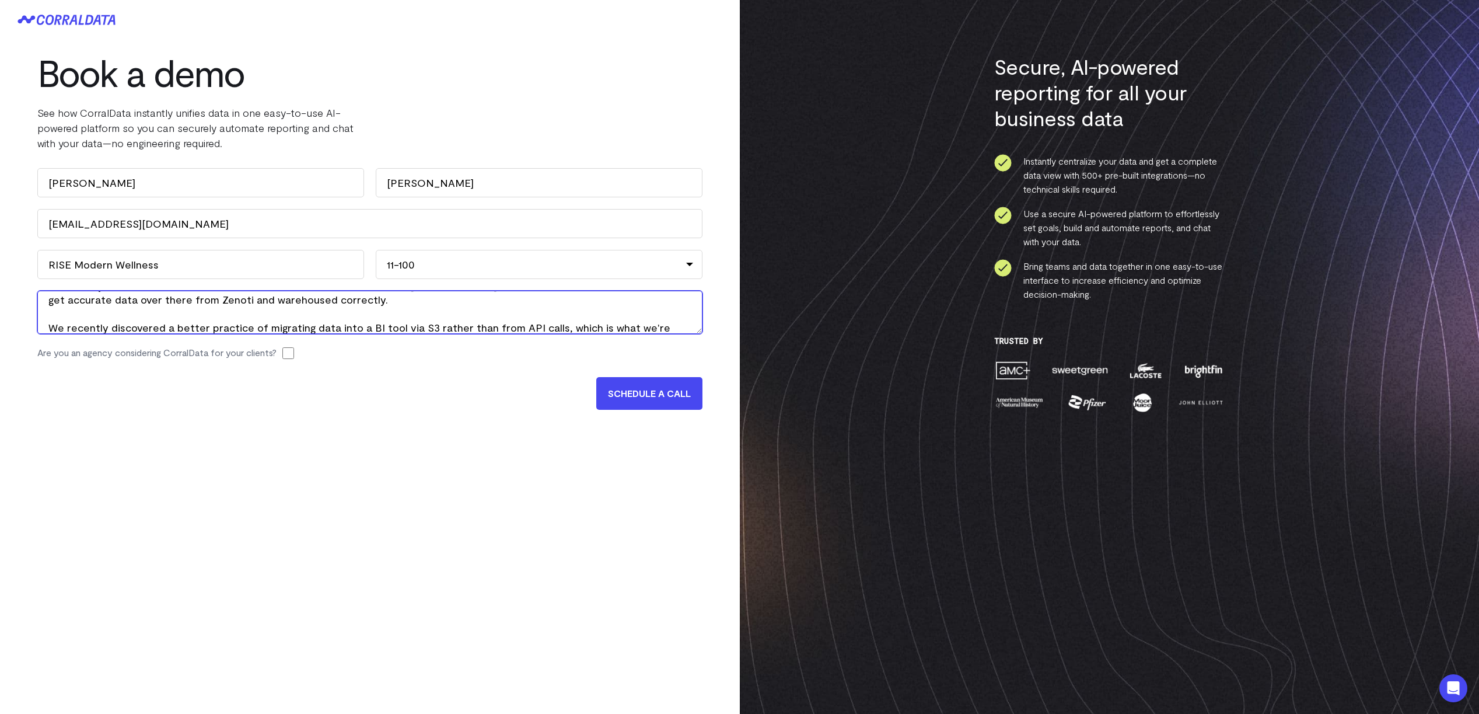
scroll to position [34, 0]
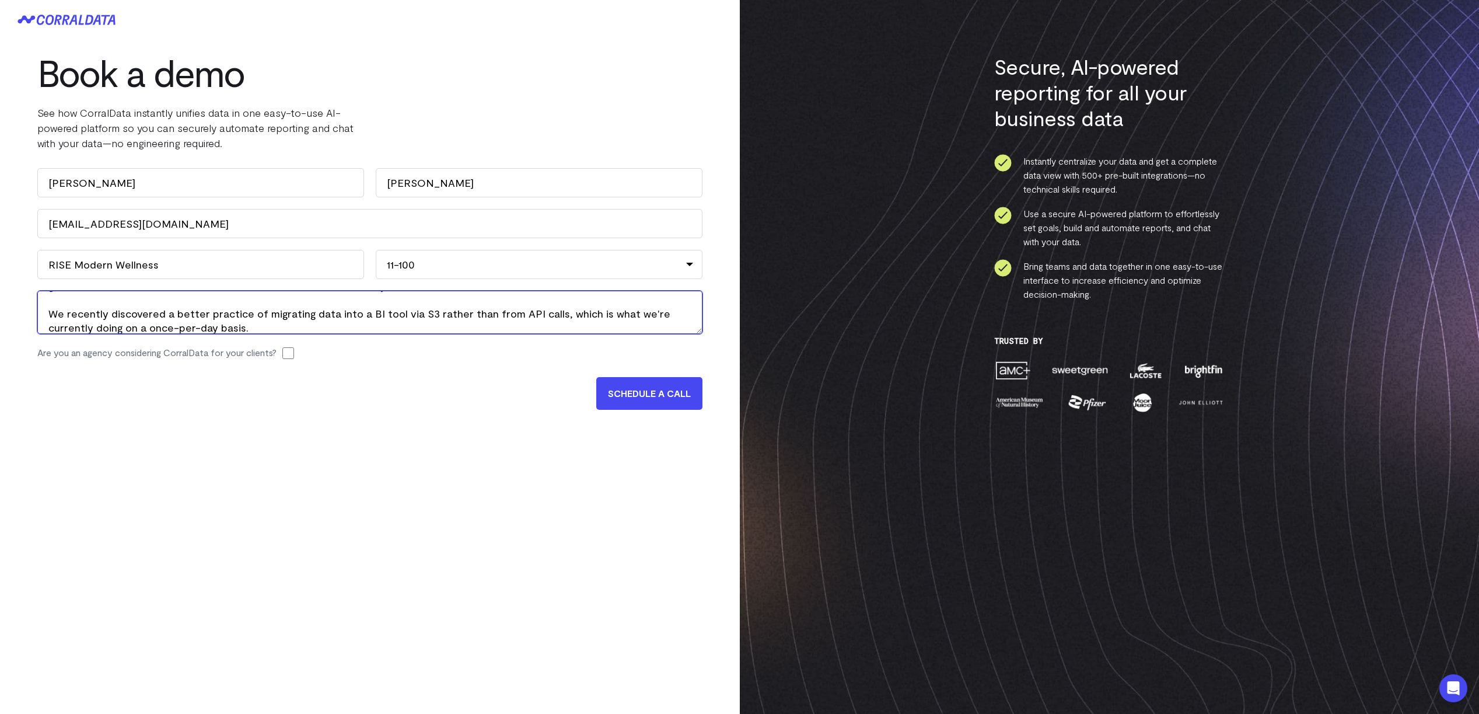
paste textarea "Given your recent partnership with Zenoti, we wanted to explore how that might …"
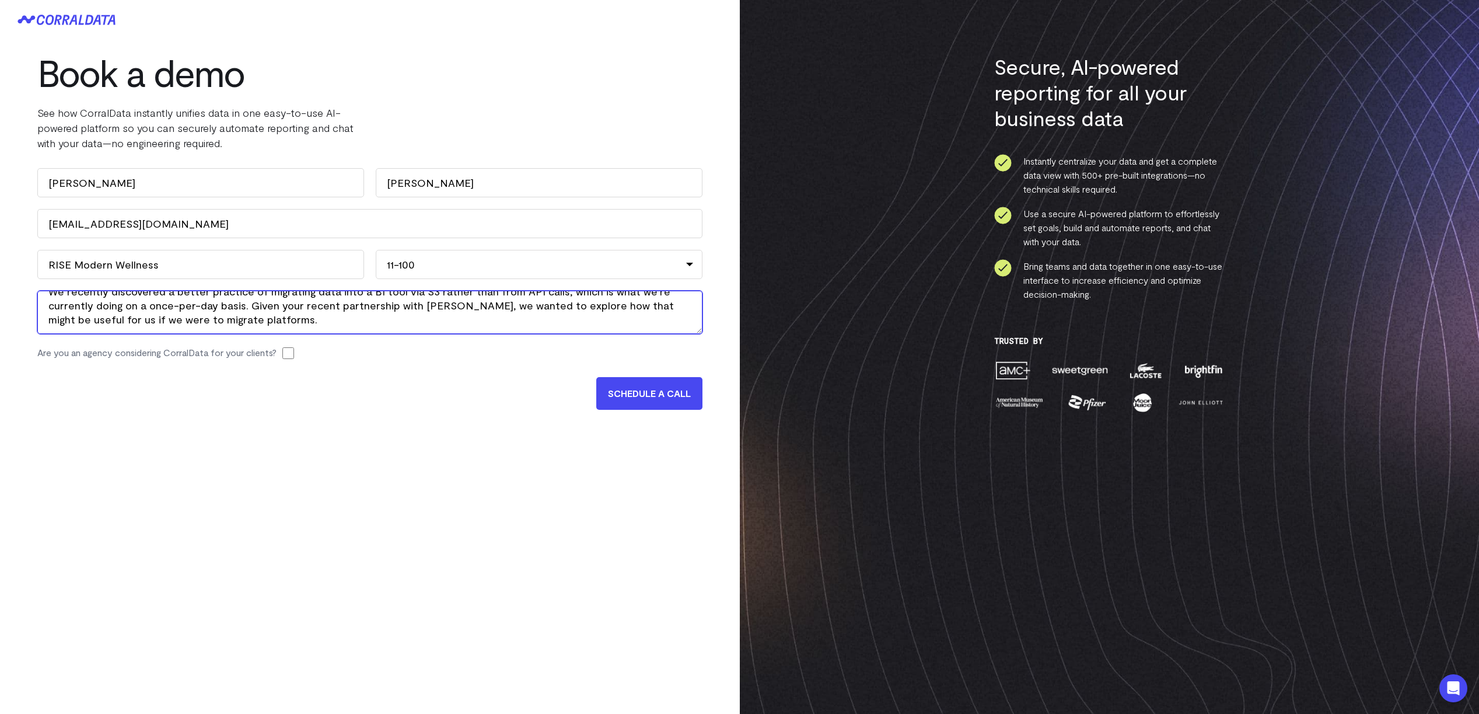
scroll to position [76, 0]
paste textarea "We already have all the metrics that we want, as well as the queries, documente…"
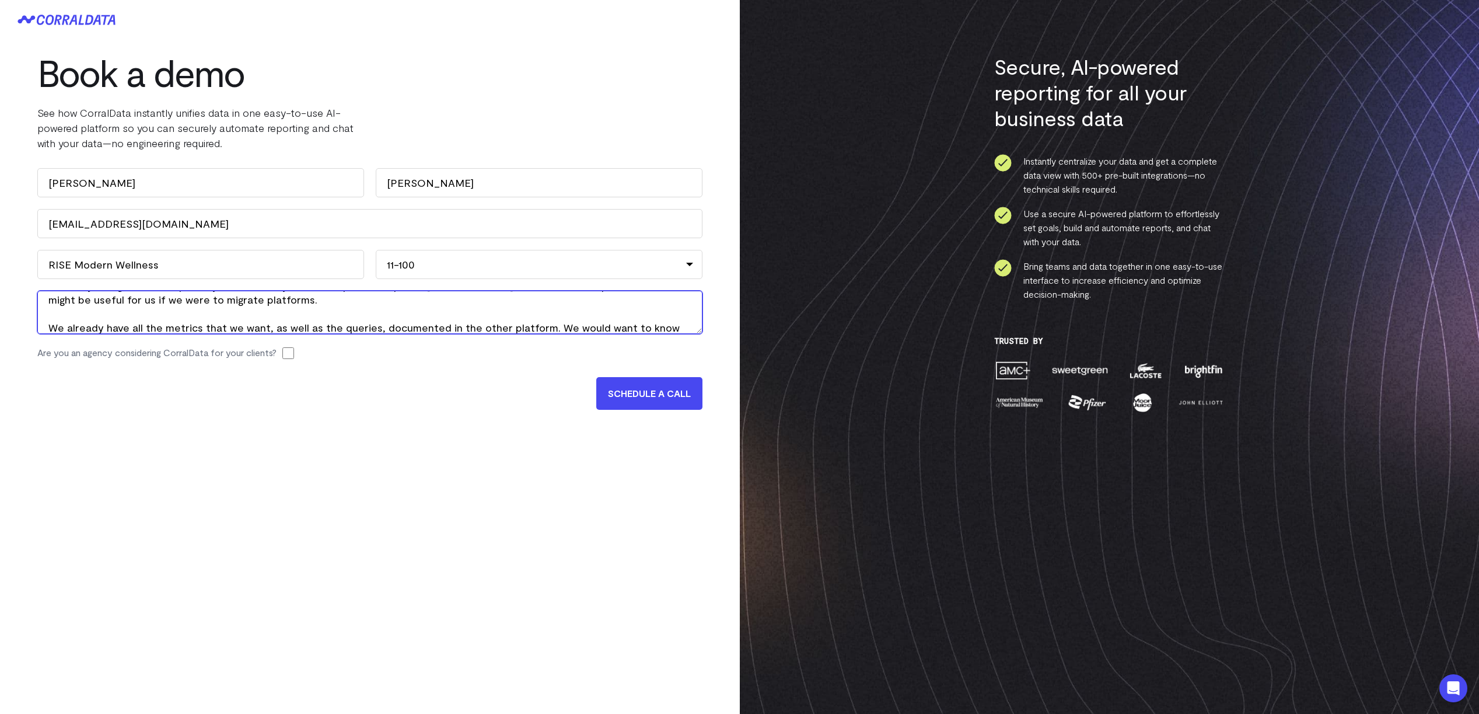
scroll to position [90, 0]
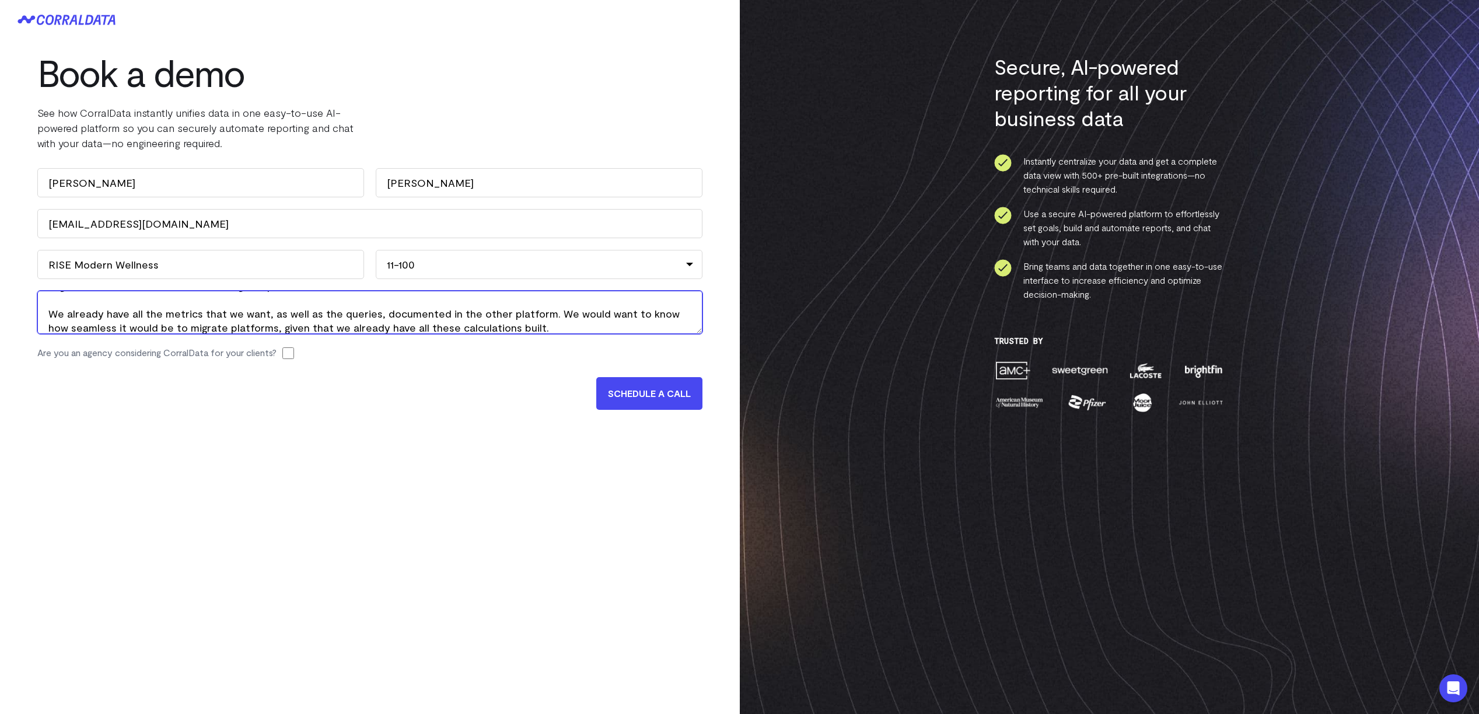
click at [160, 310] on textarea "We already warehouse all of our data elsewhere in another BI tool called Acho.i…" at bounding box center [369, 312] width 665 height 43
click at [212, 309] on textarea "We already warehouse all of our data elsewhere in another BI tool called Acho.i…" at bounding box center [369, 312] width 665 height 43
drag, startPoint x: 131, startPoint y: 315, endPoint x: 156, endPoint y: 315, distance: 25.1
click at [156, 315] on textarea "We already warehouse all of our data elsewhere in another BI tool called Acho.i…" at bounding box center [369, 312] width 665 height 43
click at [413, 319] on textarea "We already warehouse all of our data elsewhere in another BI tool called Acho.i…" at bounding box center [369, 312] width 665 height 43
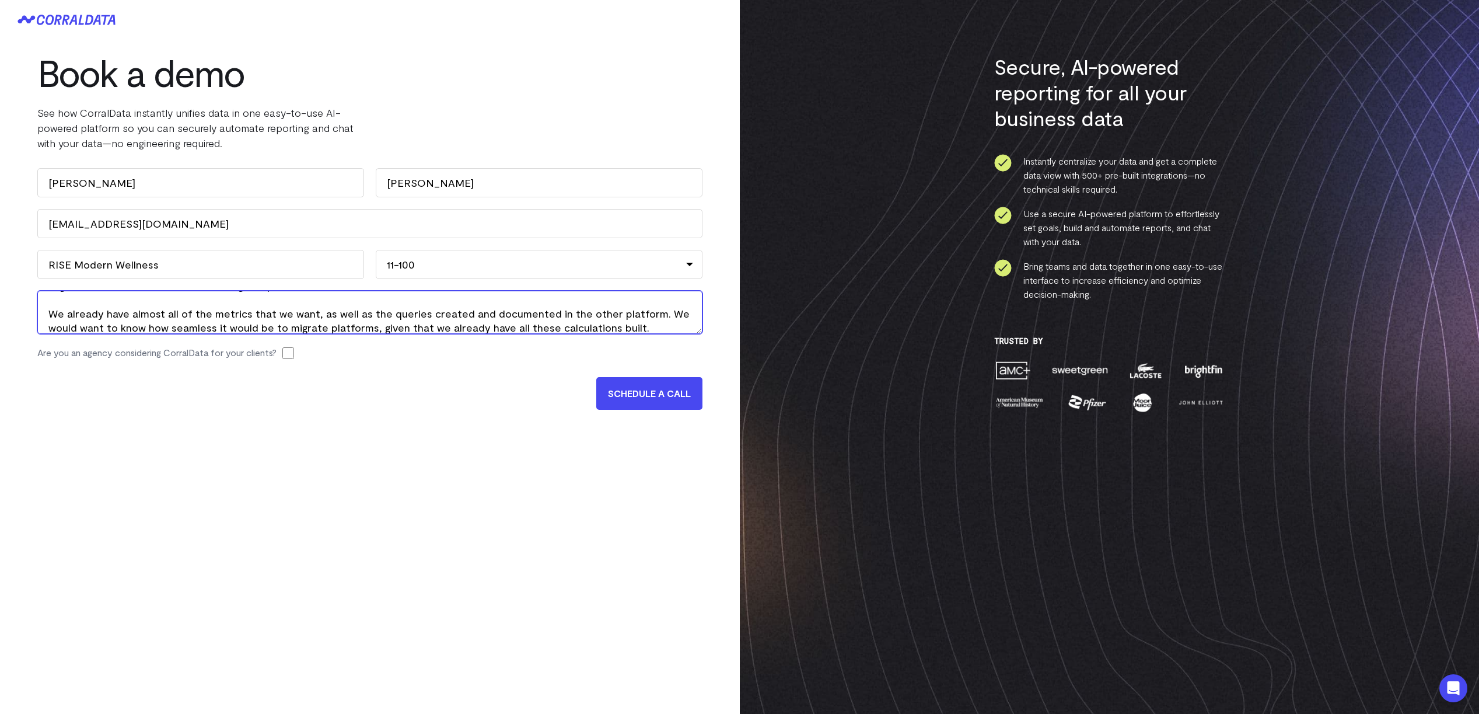
click at [640, 313] on textarea "We already warehouse all of our data elsewhere in another BI tool called Acho.i…" at bounding box center [369, 312] width 665 height 43
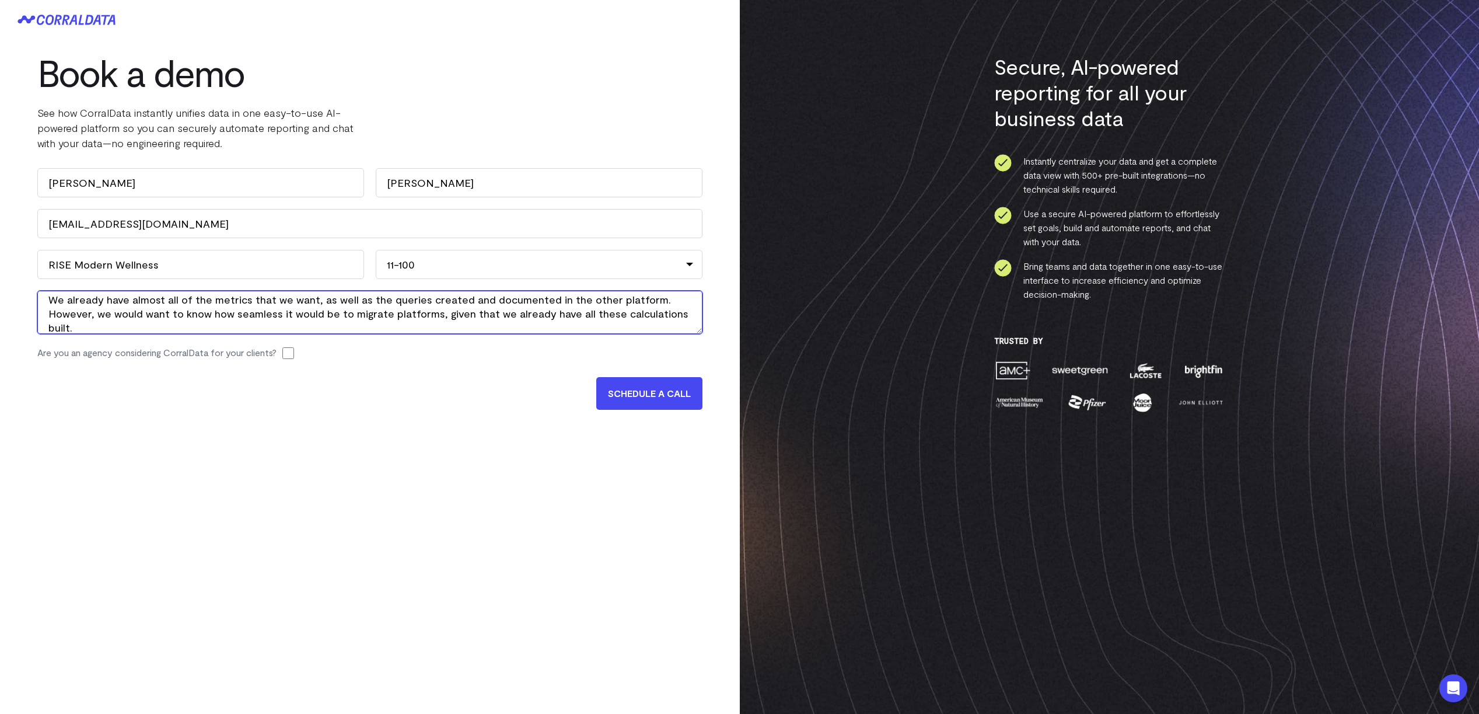
scroll to position [105, 0]
click at [199, 331] on textarea "We already warehouse all of our data elsewhere in another BI tool called Acho.i…" at bounding box center [369, 312] width 665 height 43
paste textarea "The last thing we'd be solving for by scheduling a call would be to understand …"
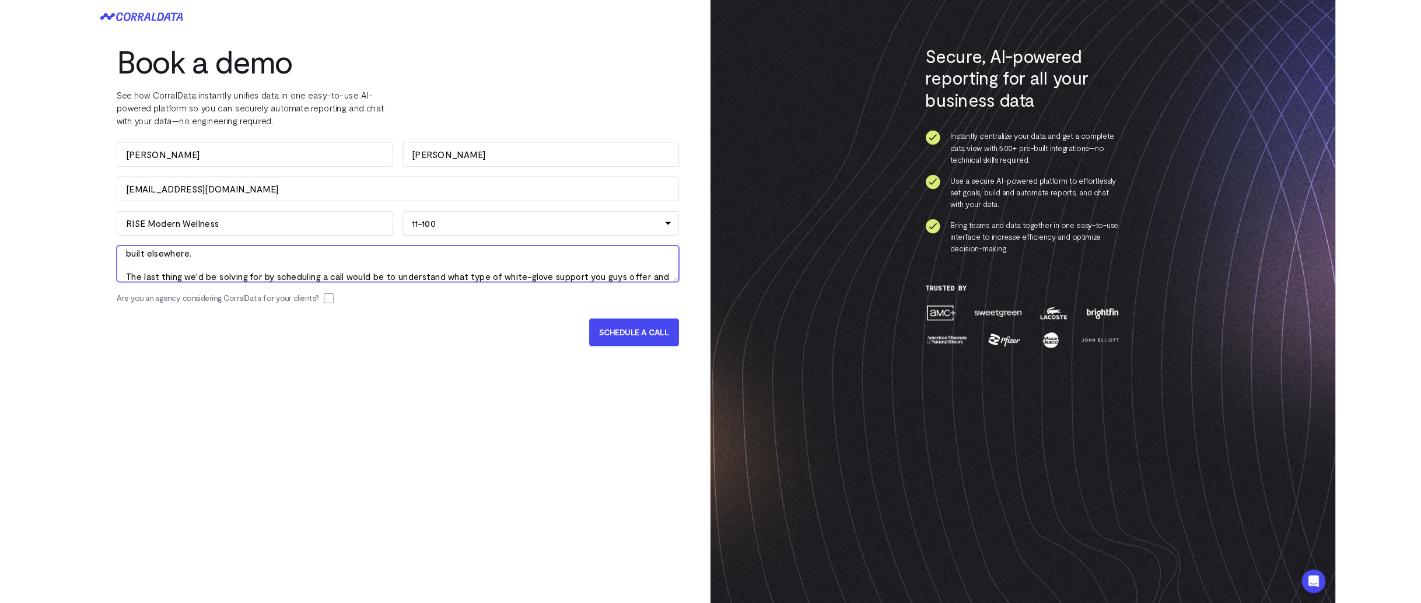
scroll to position [146, 0]
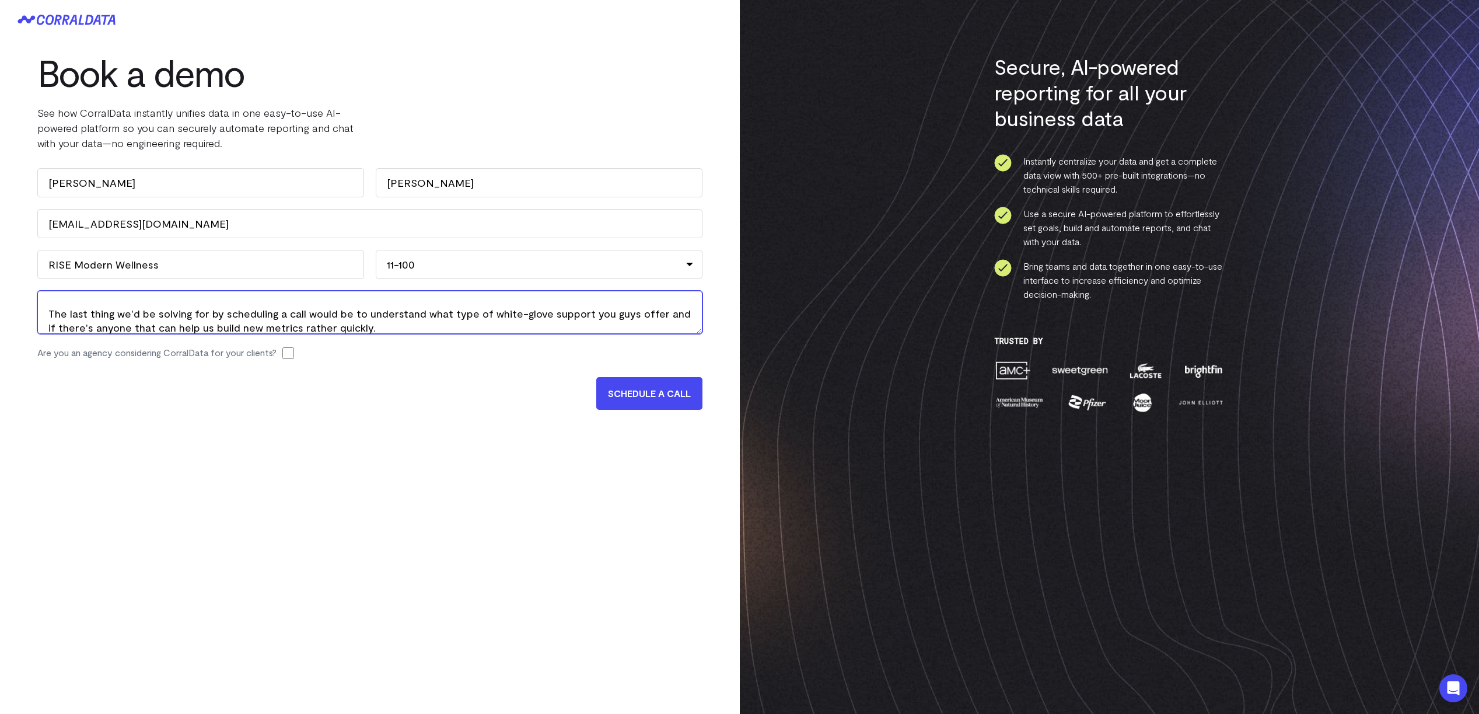
type textarea "We already warehouse all of our data elsewhere in another BI tool called Acho.i…"
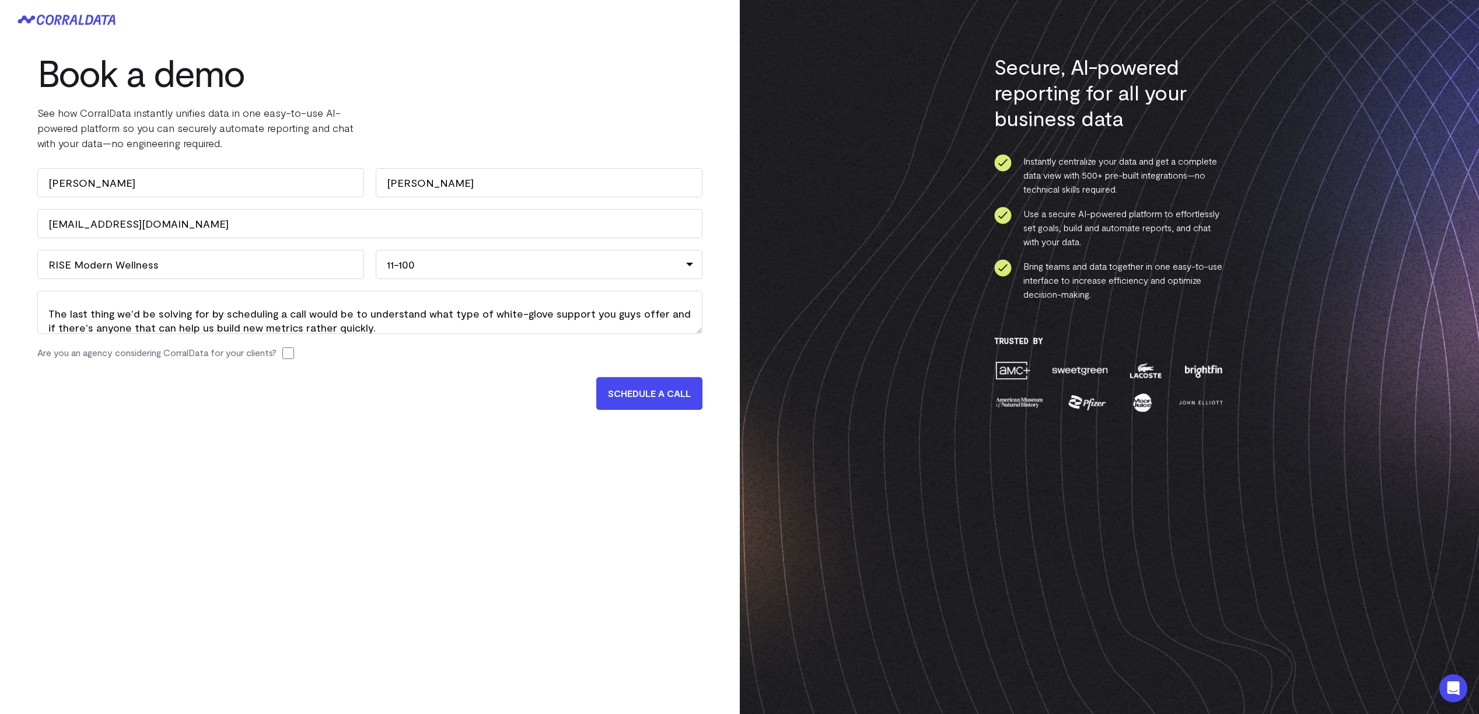
click at [618, 389] on input "SCHEDULE A CALL" at bounding box center [649, 393] width 106 height 33
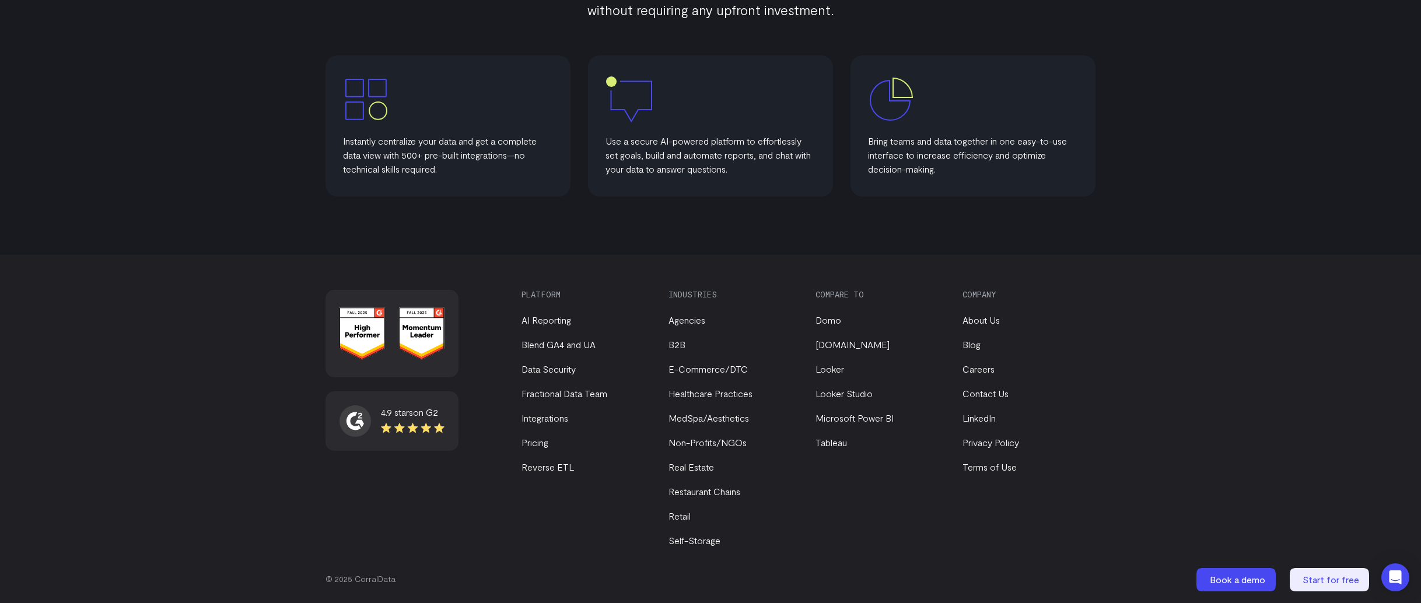
scroll to position [624, 0]
click at [560, 393] on link "Fractional Data Team" at bounding box center [565, 391] width 86 height 11
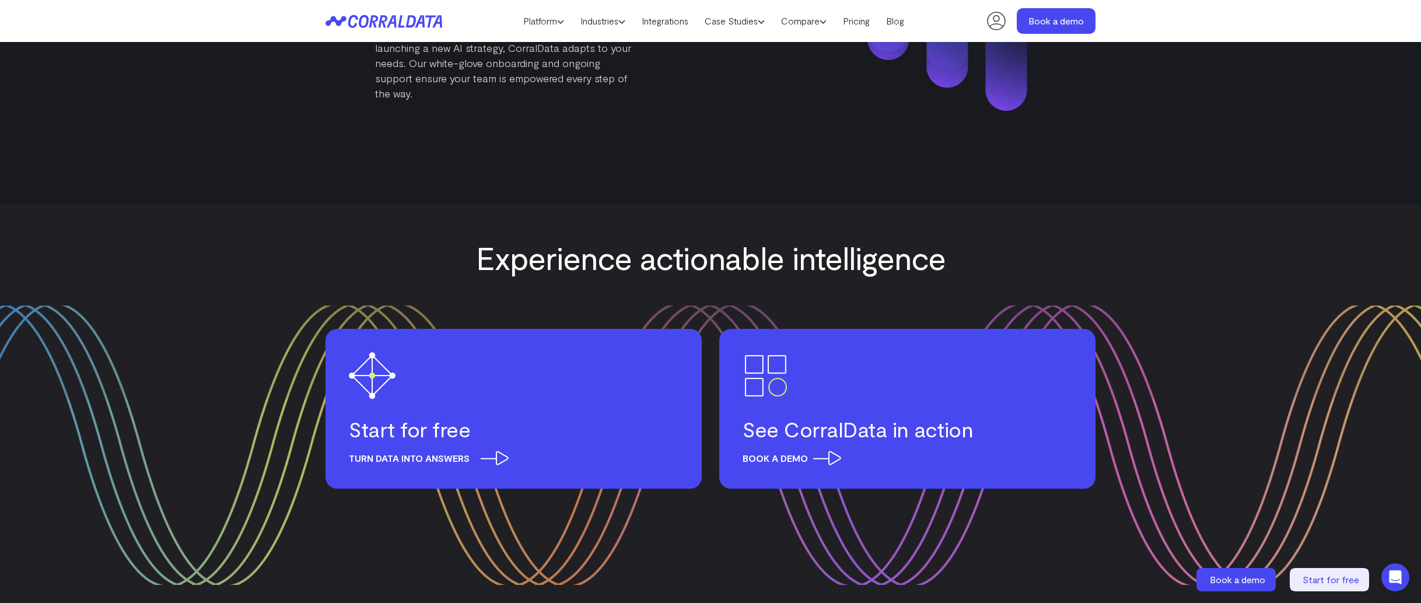
scroll to position [2331, 0]
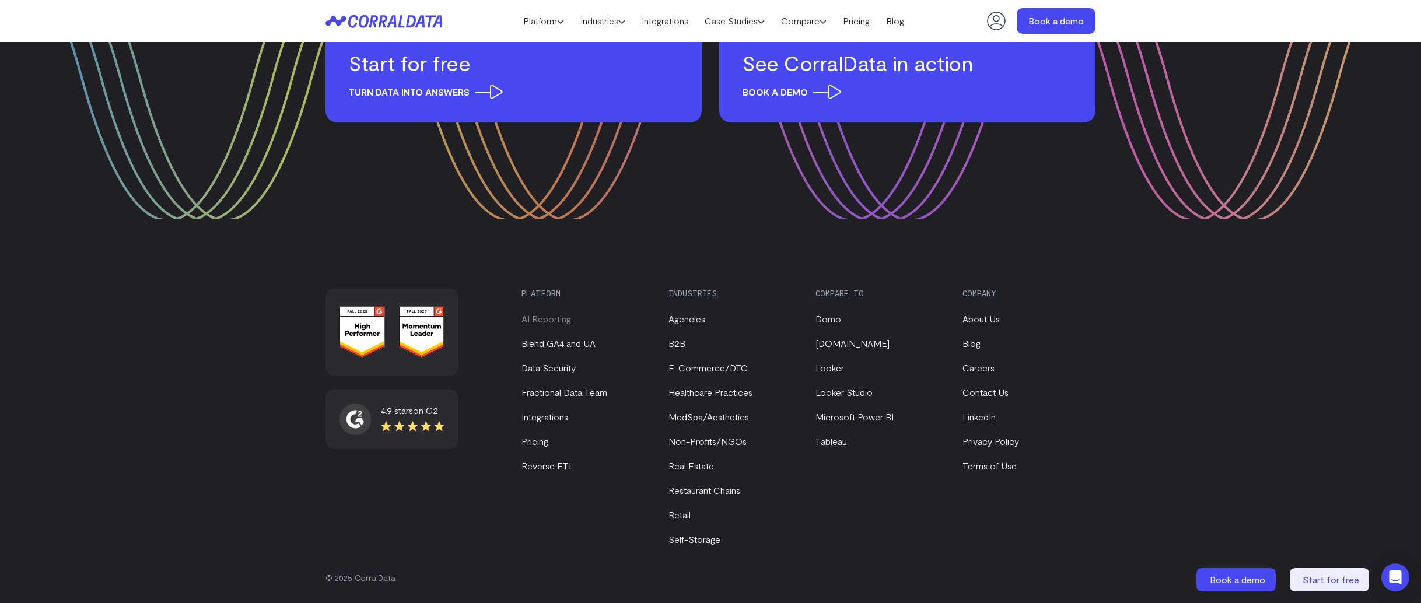
click at [558, 321] on link "AI Reporting" at bounding box center [547, 318] width 50 height 11
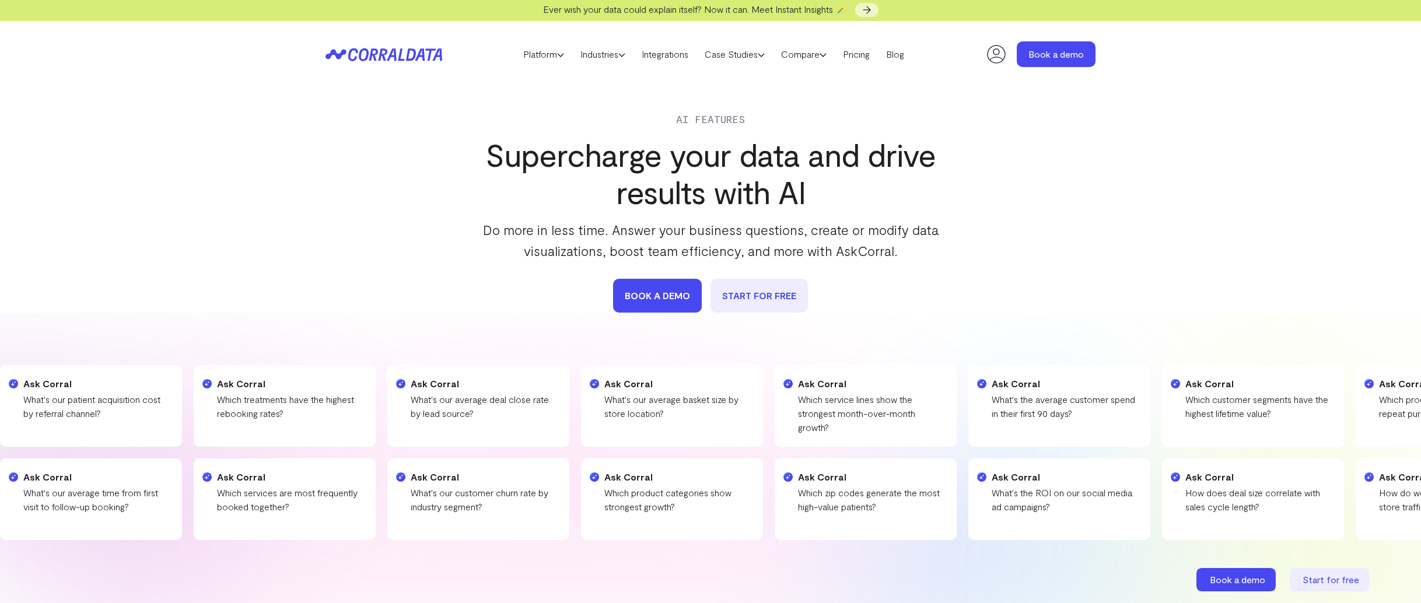
scroll to position [2, 0]
click at [677, 53] on link "Integrations" at bounding box center [665, 54] width 63 height 18
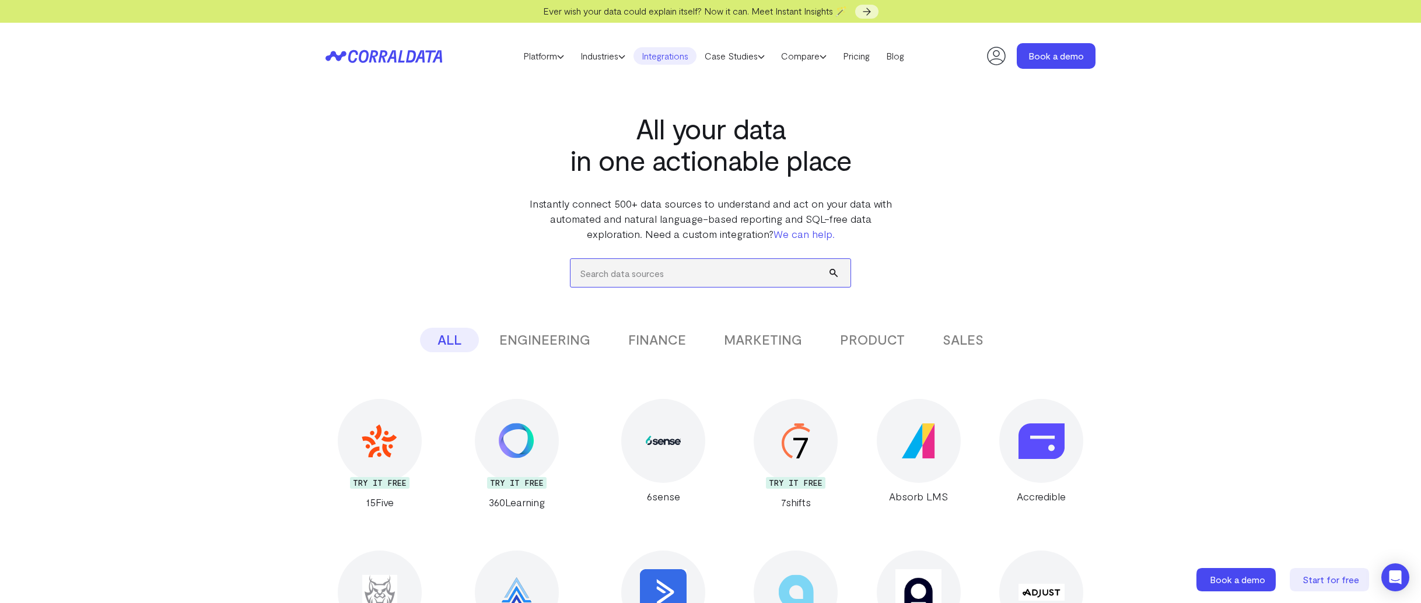
click at [686, 277] on input "search" at bounding box center [711, 273] width 280 height 28
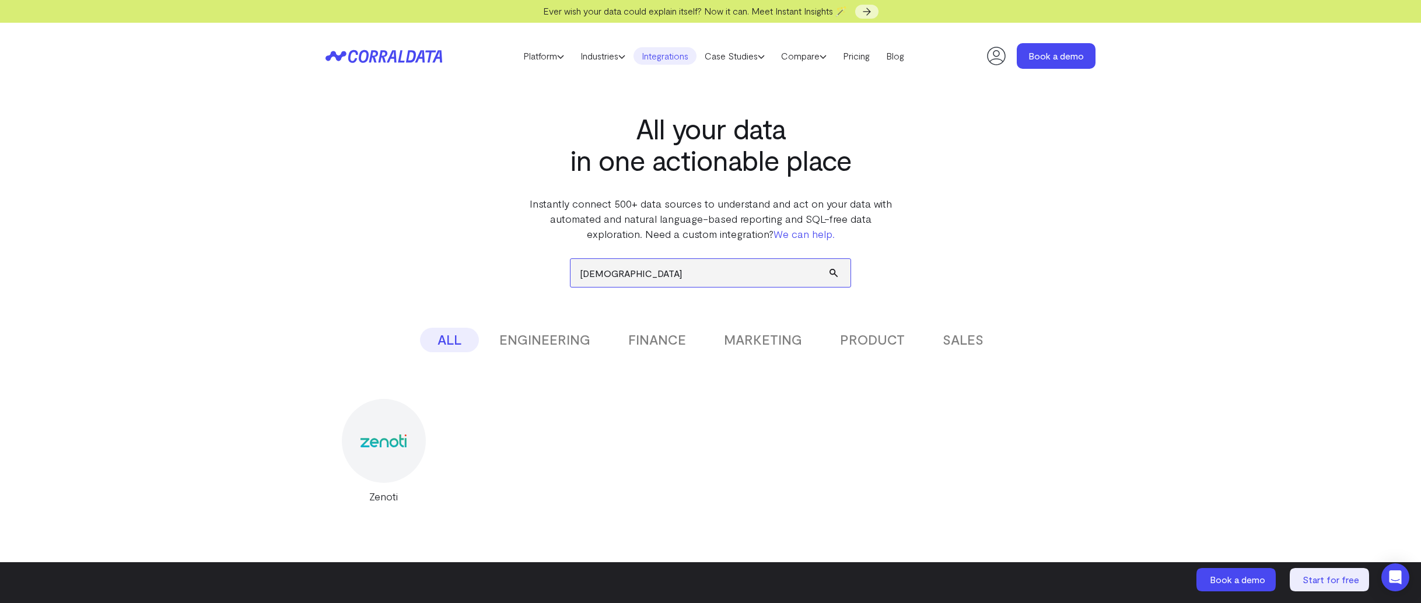
type input "[DEMOGRAPHIC_DATA]"
click at [390, 447] on img at bounding box center [384, 441] width 46 height 12
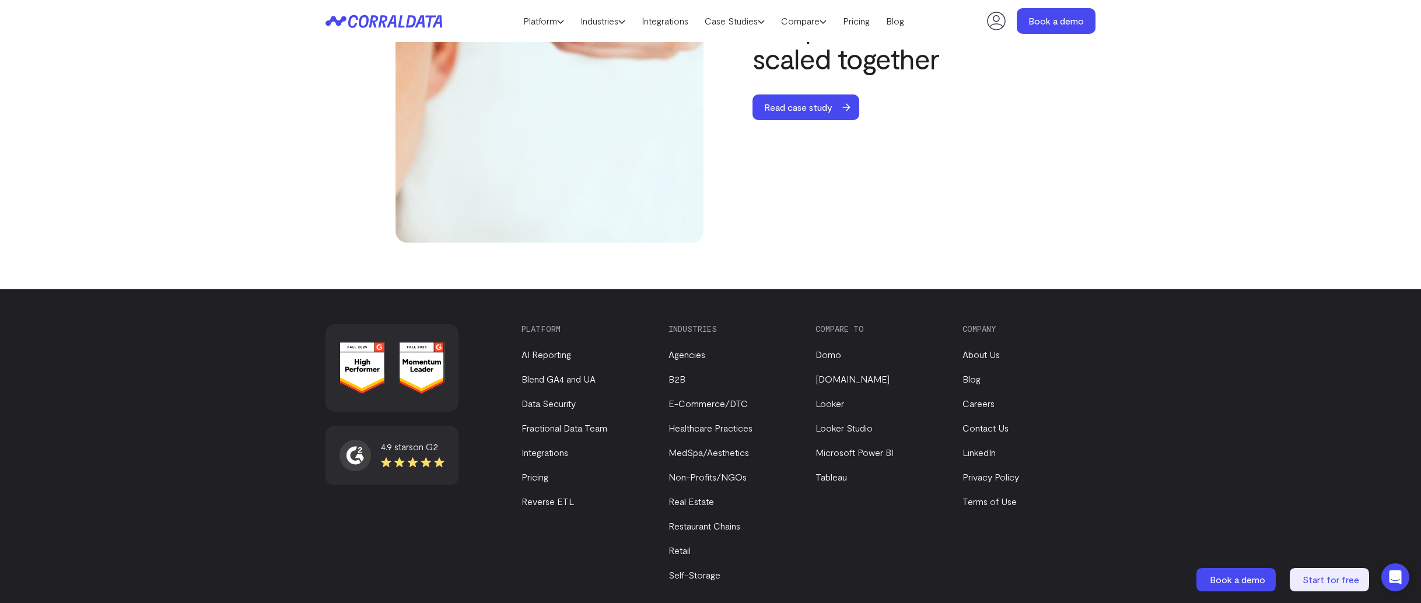
scroll to position [4128, 0]
